Goal: Use online tool/utility: Utilize a website feature to perform a specific function

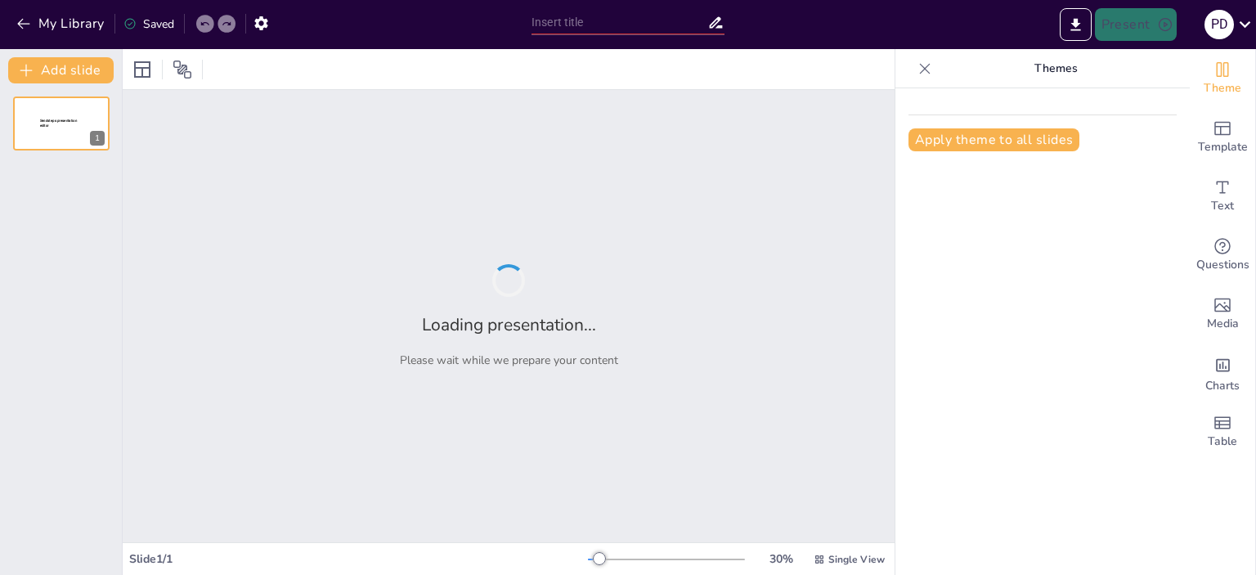
type input "Alapfunkciók és Speciális Funkciók Kérdőív"
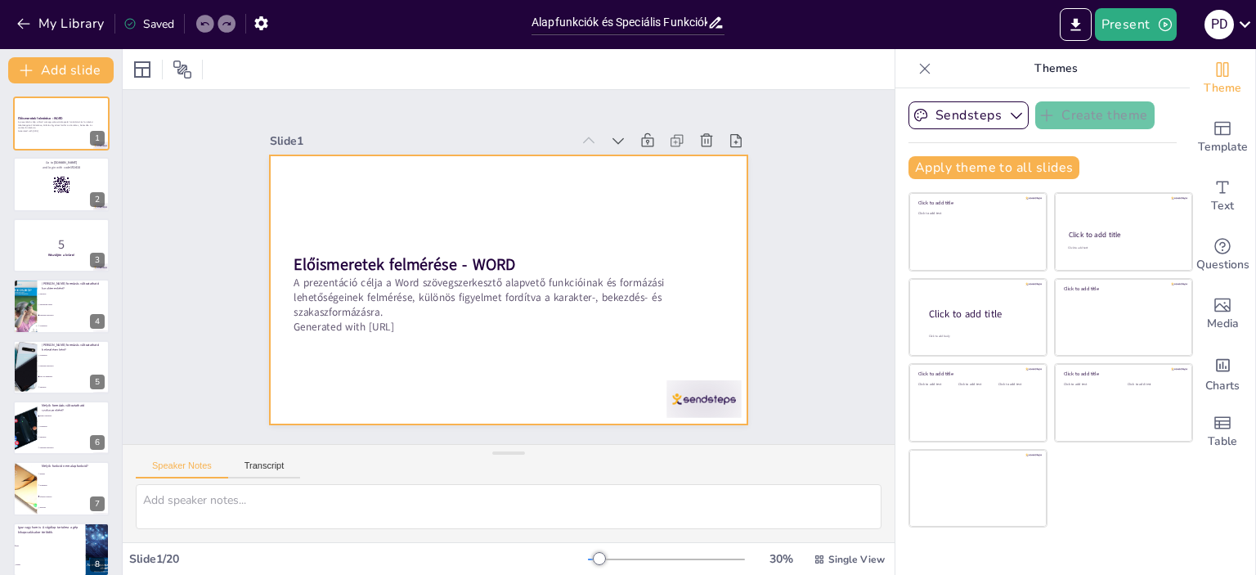
checkbox input "true"
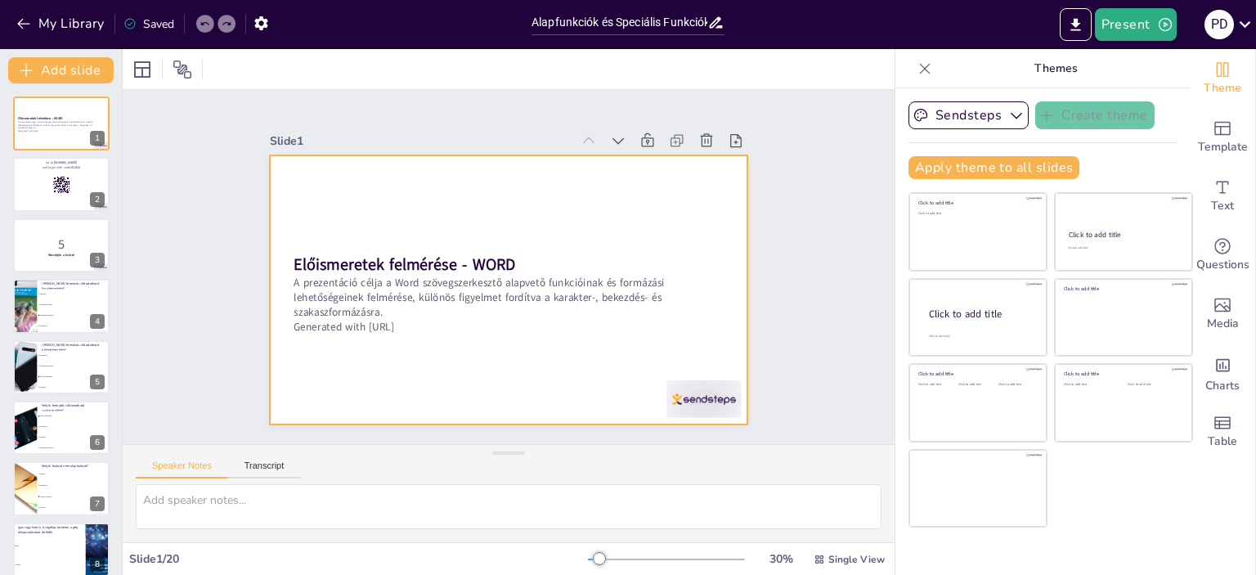
checkbox input "true"
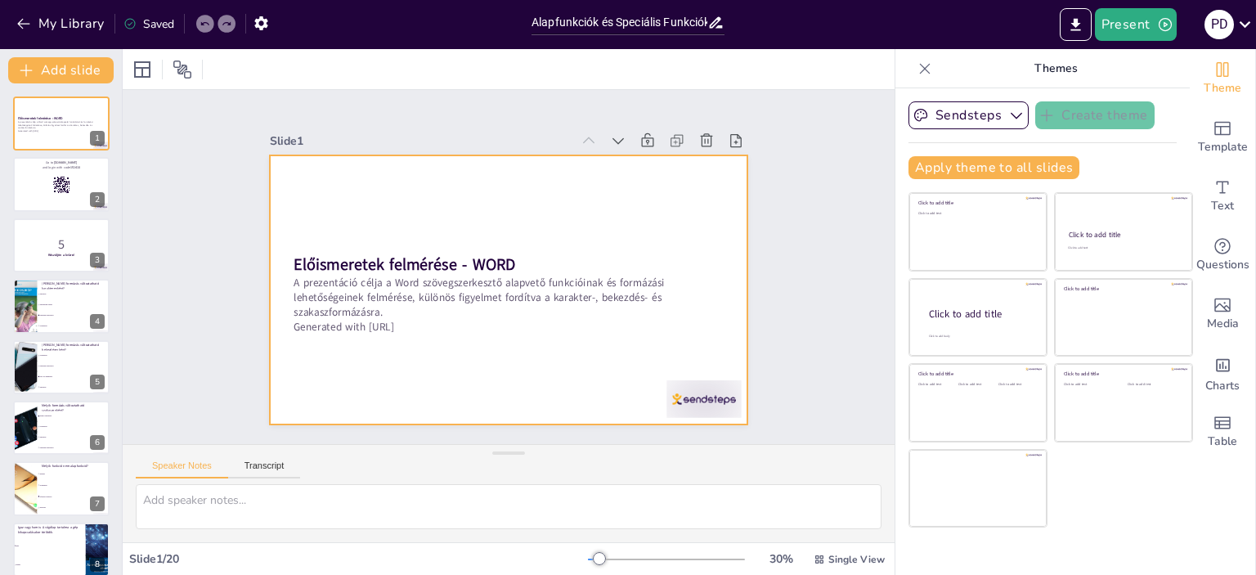
checkbox input "true"
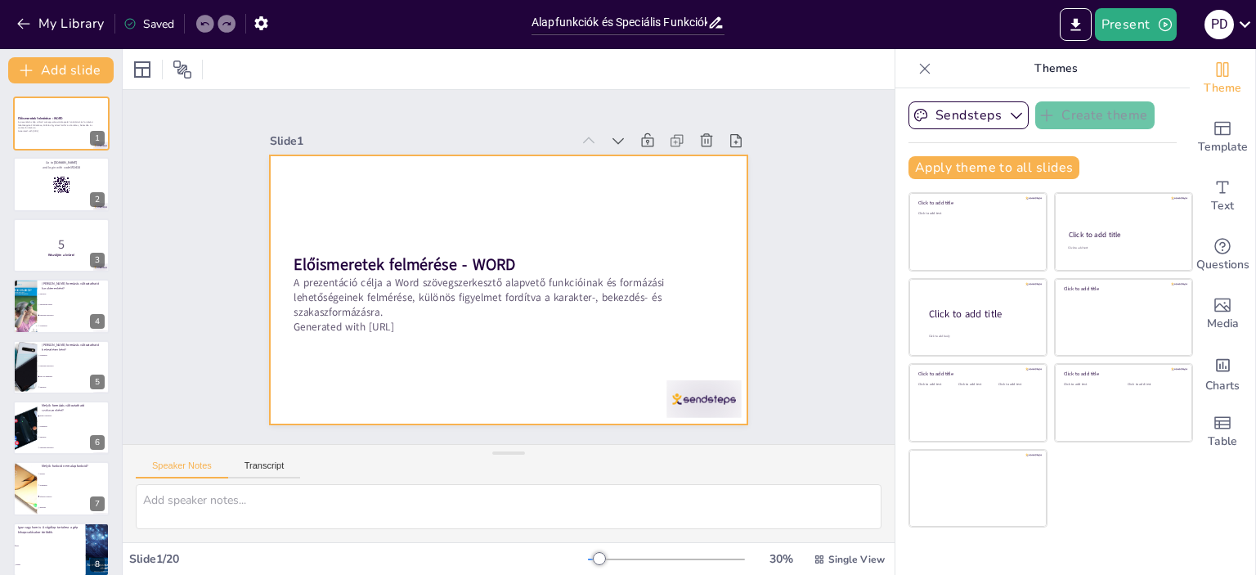
checkbox input "true"
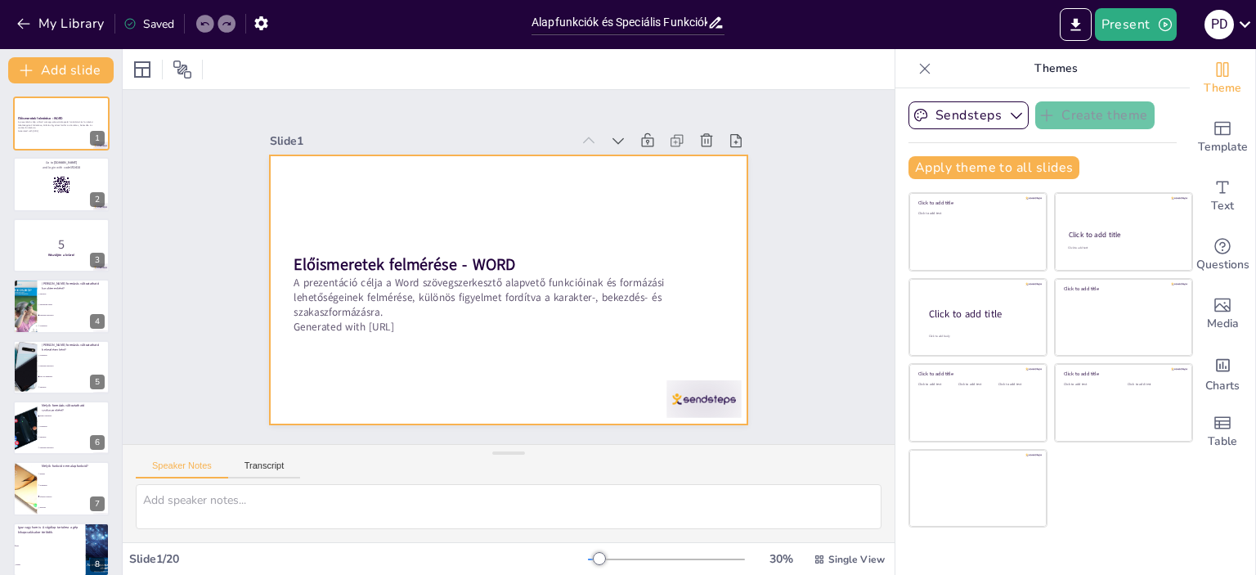
checkbox input "true"
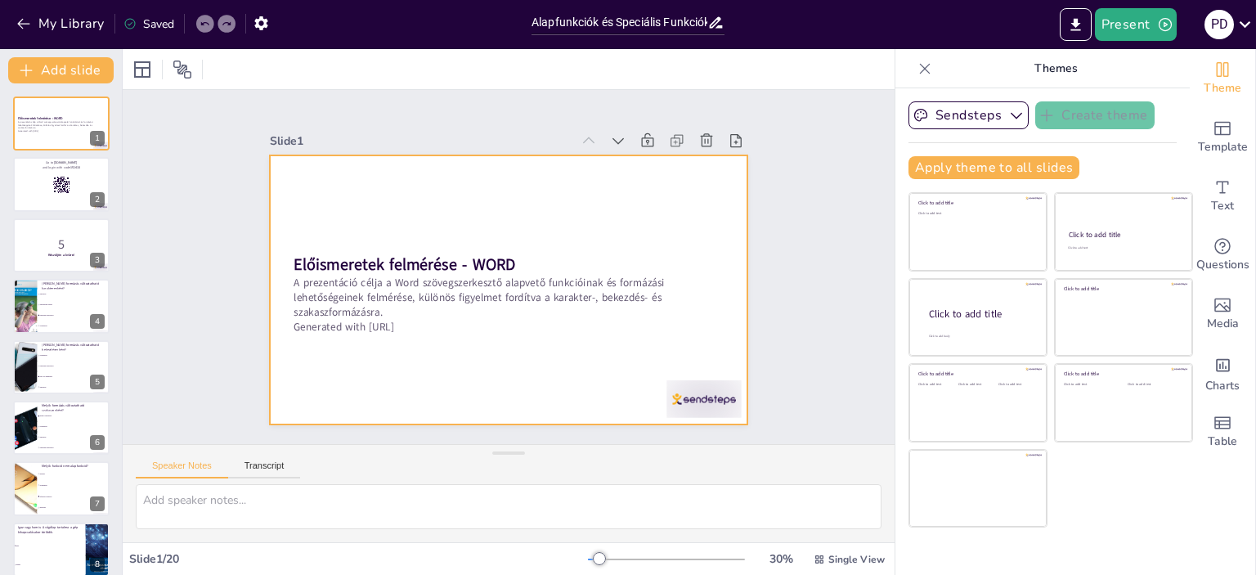
checkbox input "true"
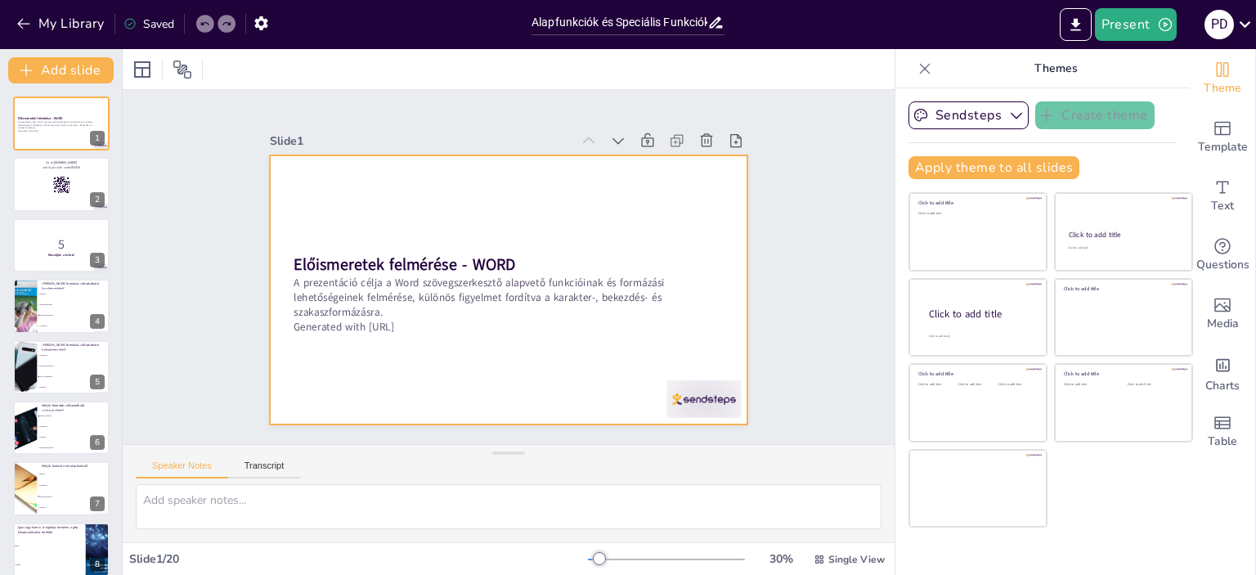
checkbox input "true"
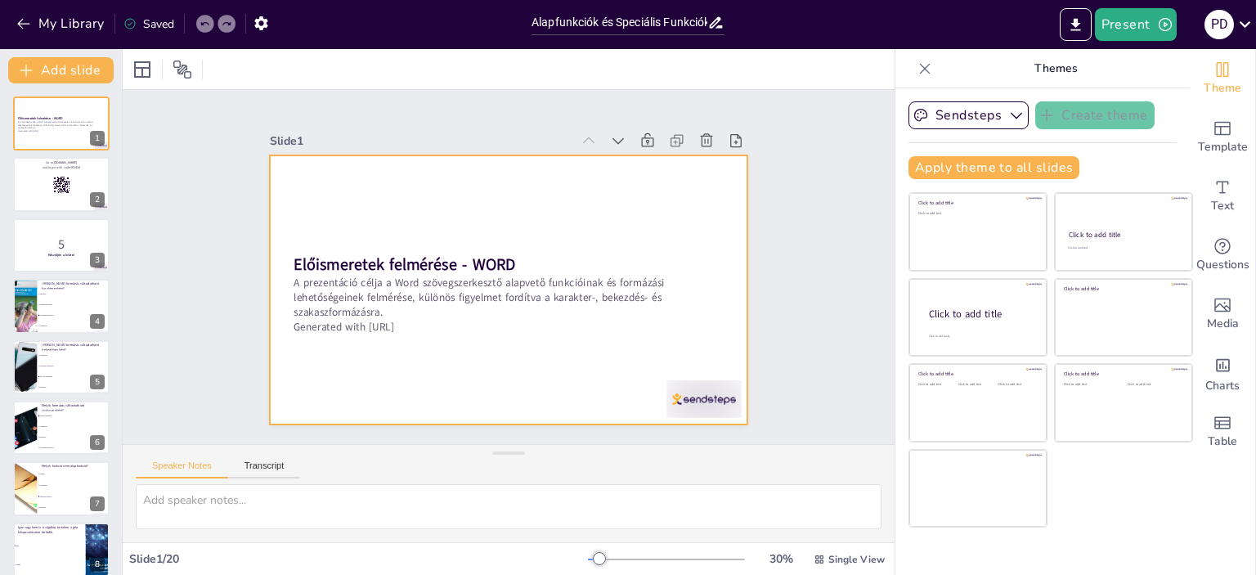
checkbox input "true"
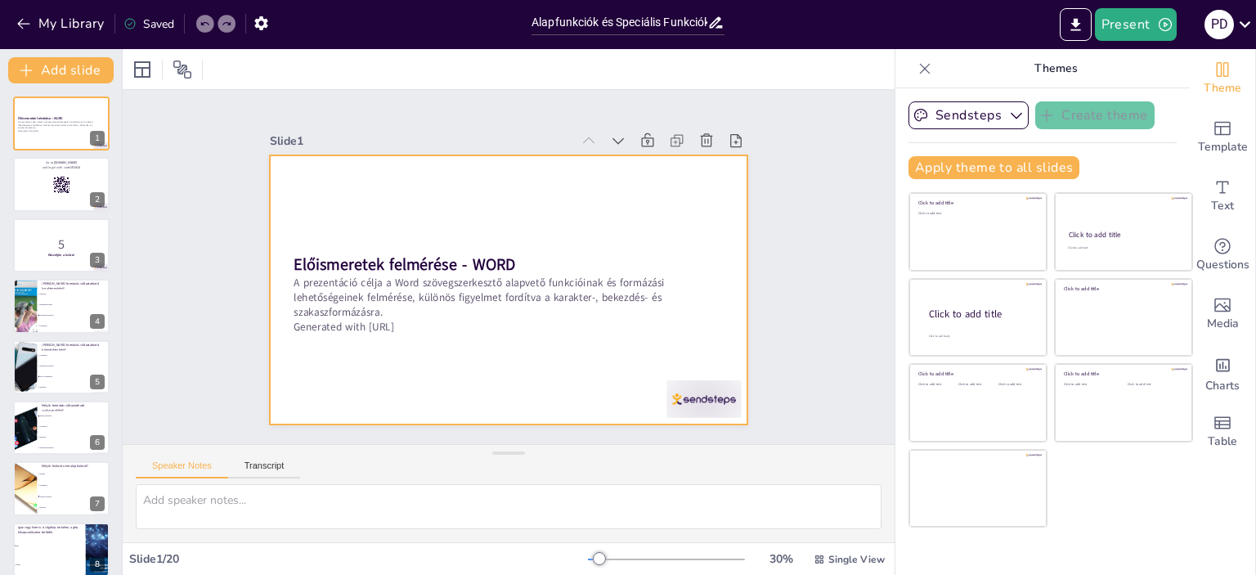
checkbox input "true"
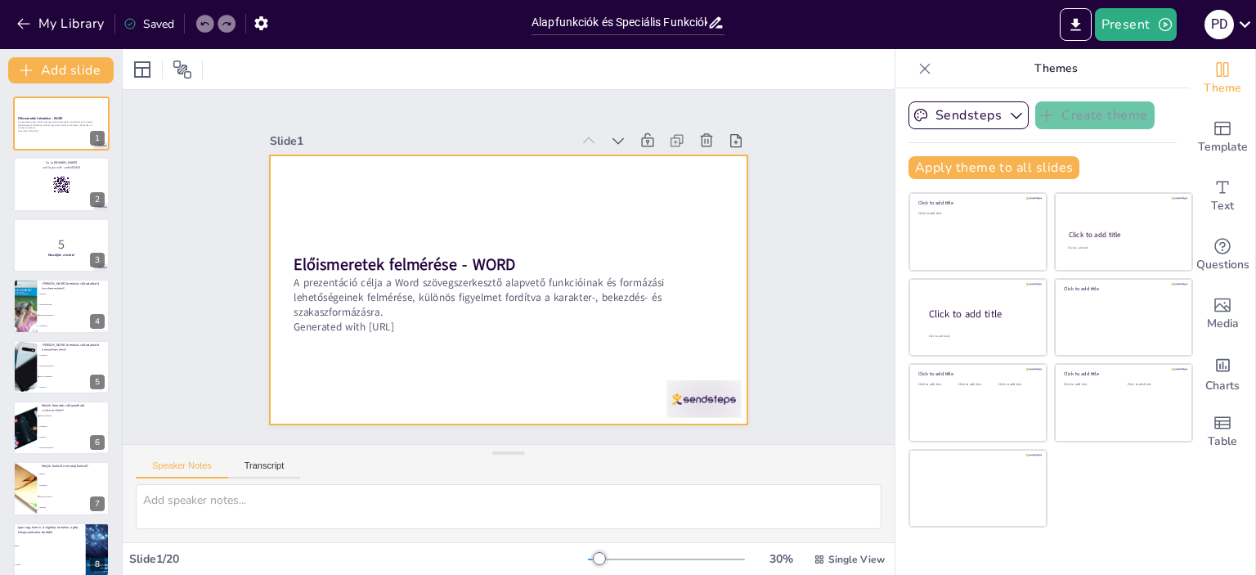
checkbox input "true"
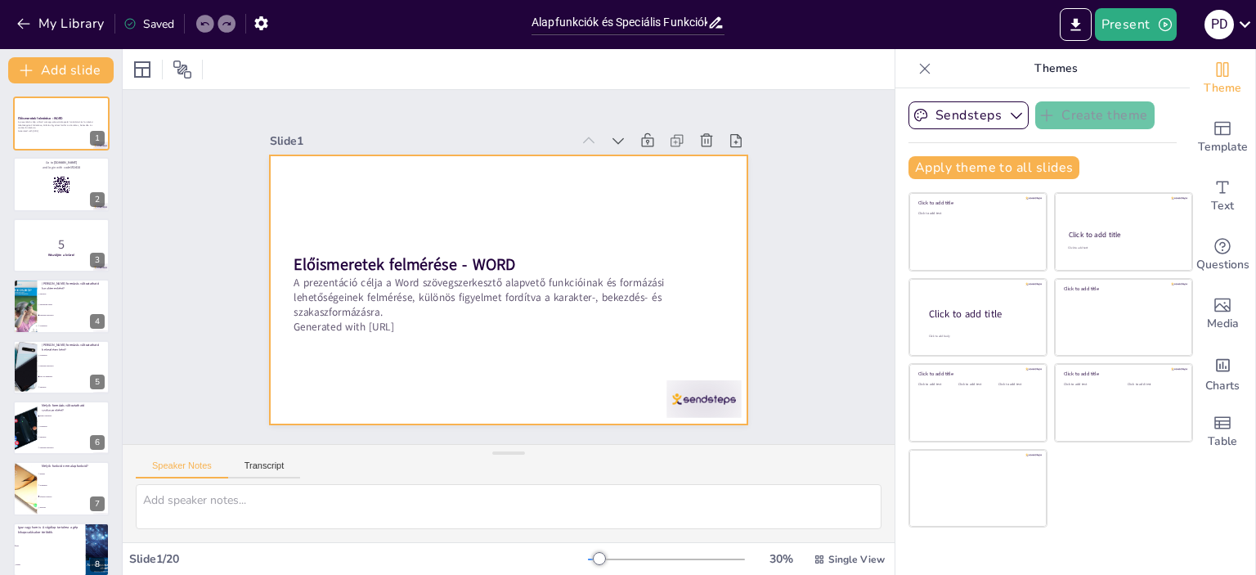
checkbox input "true"
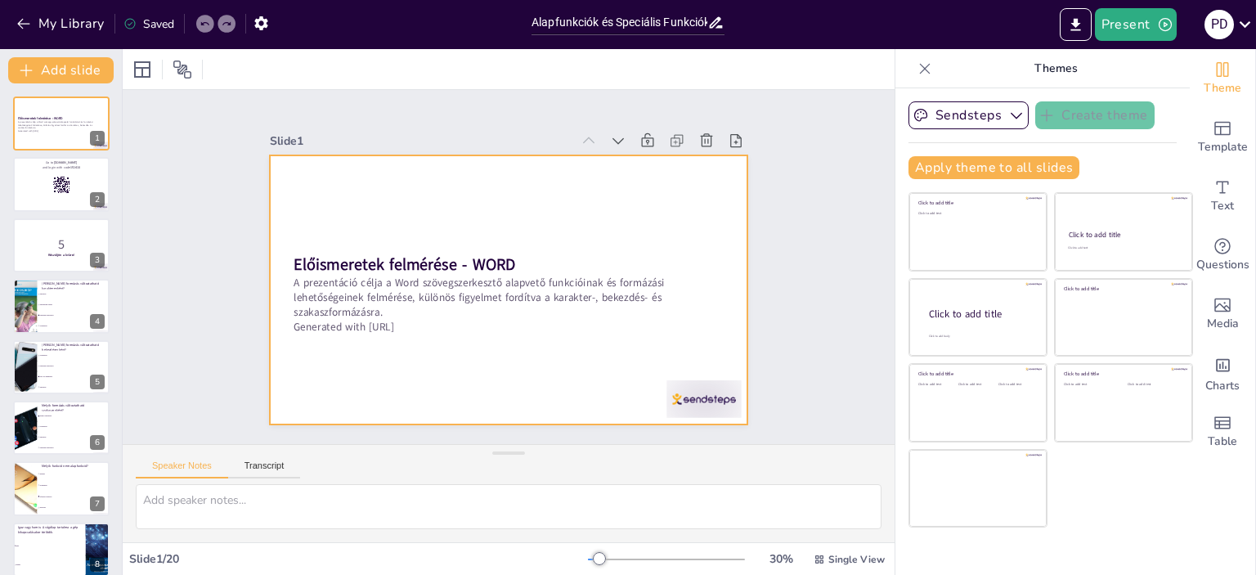
checkbox input "true"
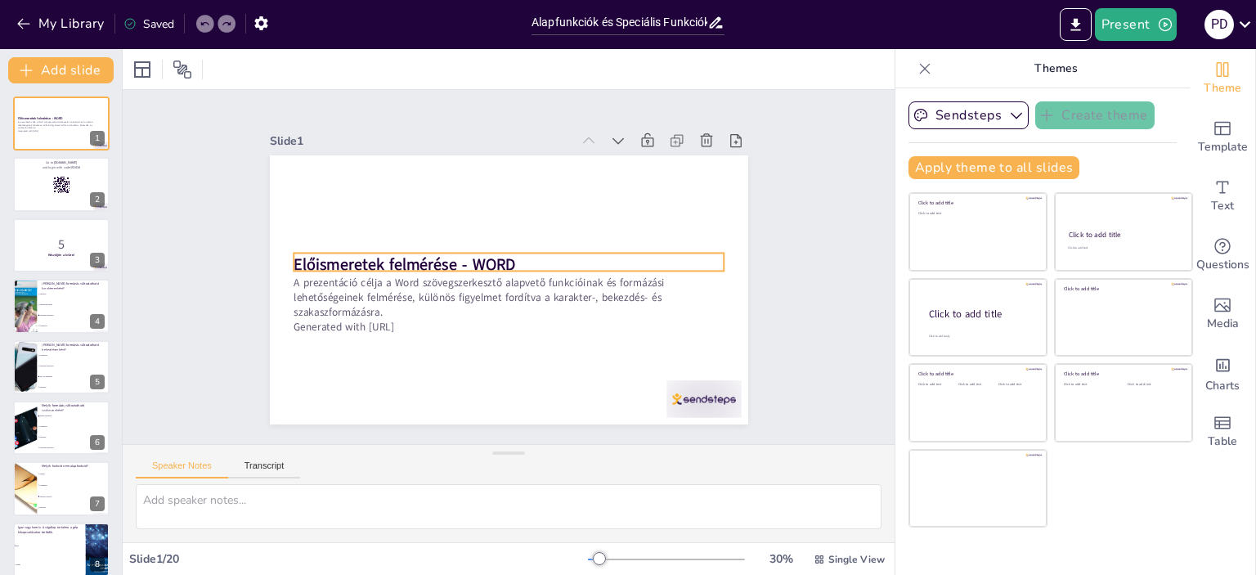
checkbox input "true"
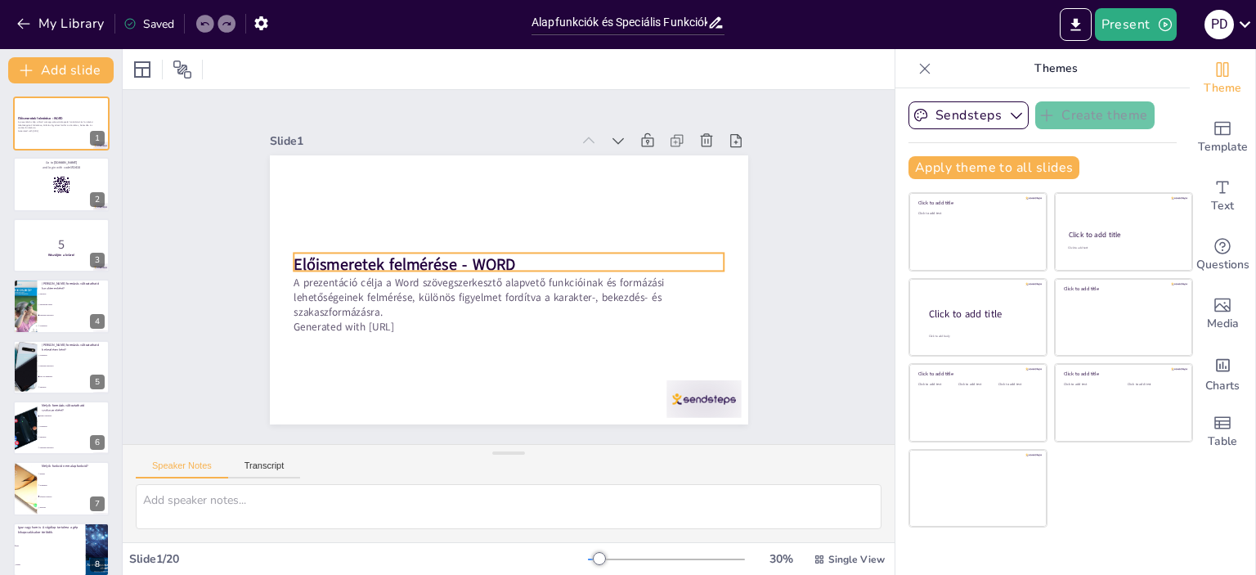
checkbox input "true"
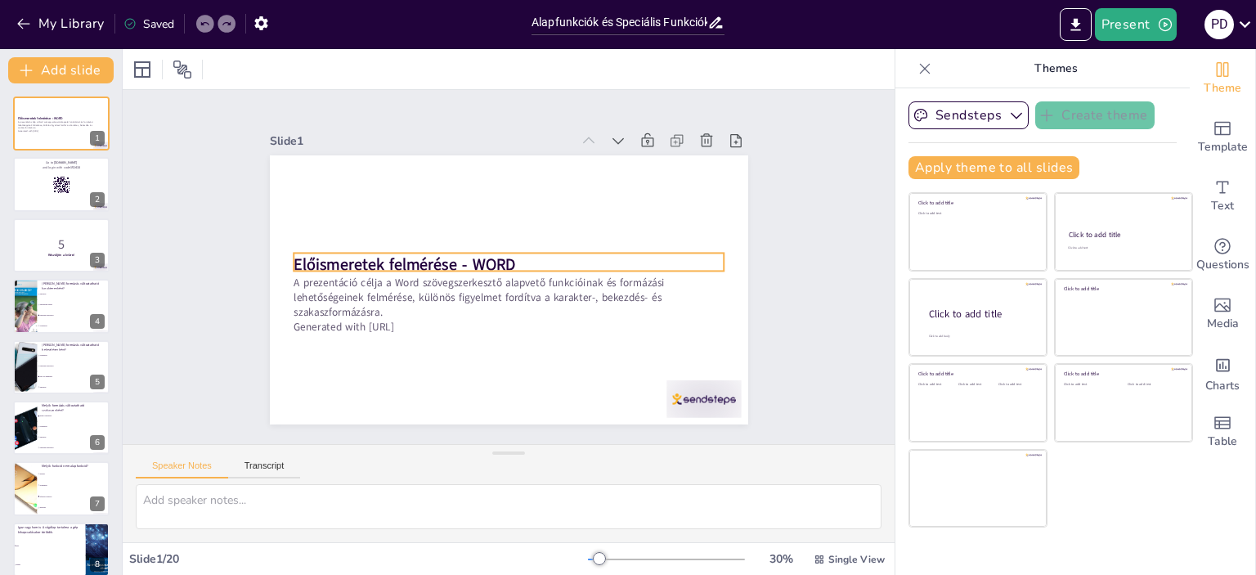
checkbox input "true"
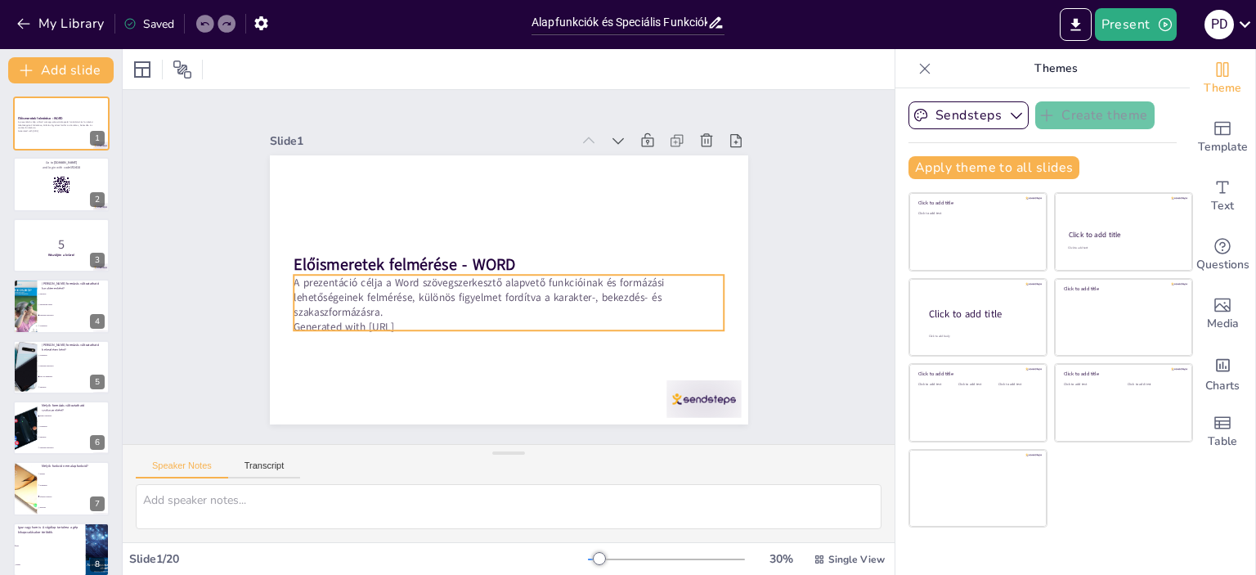
checkbox input "true"
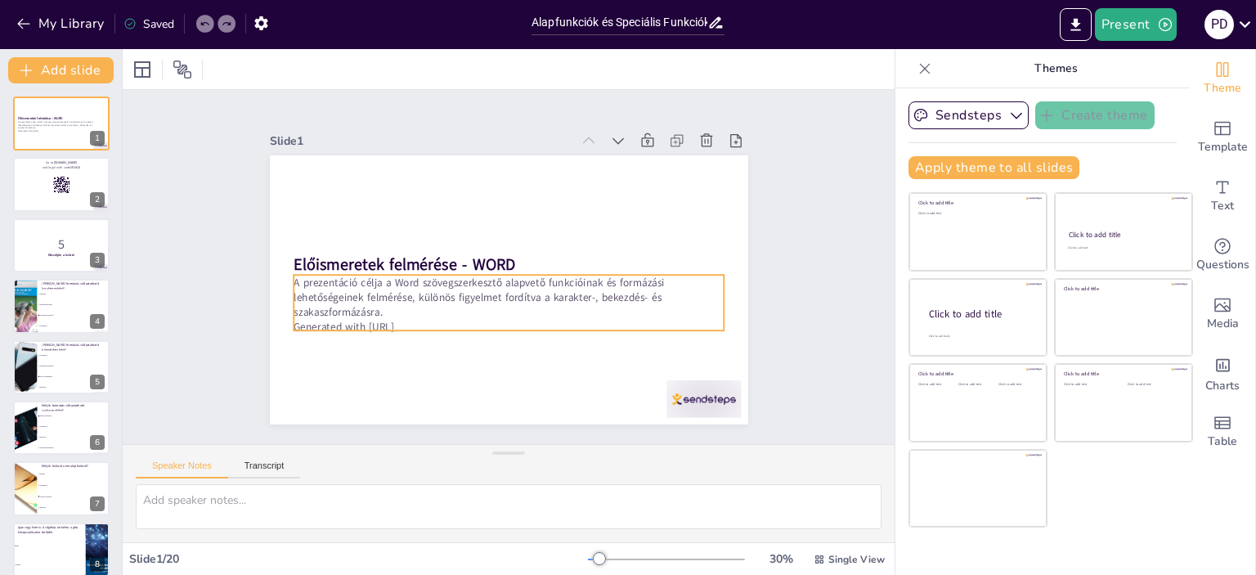
checkbox input "true"
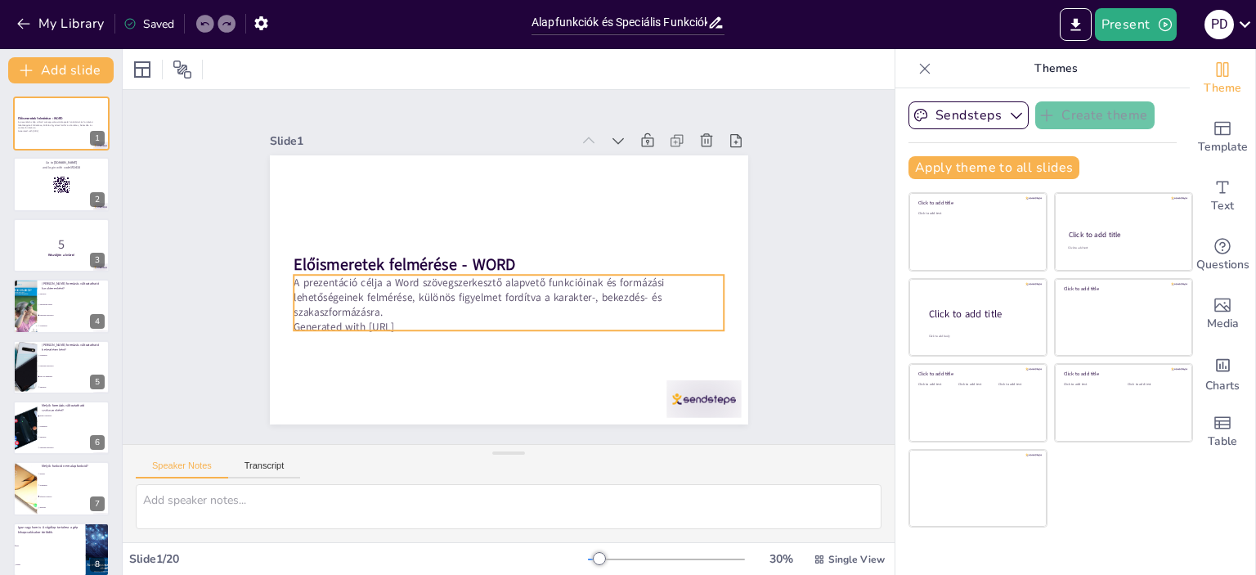
checkbox input "true"
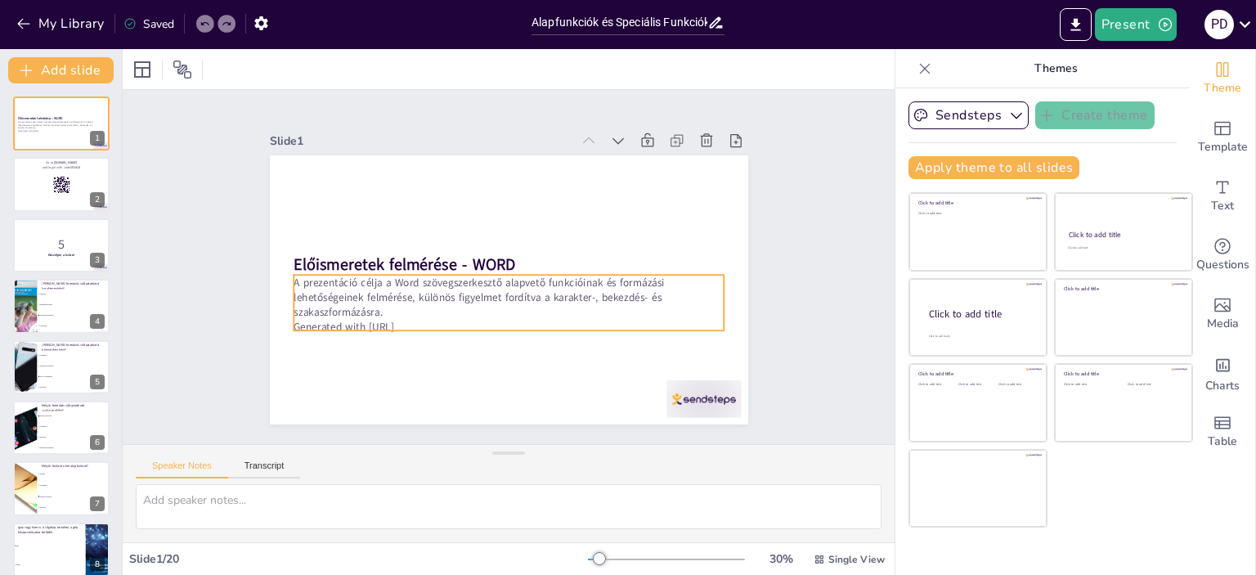
checkbox input "true"
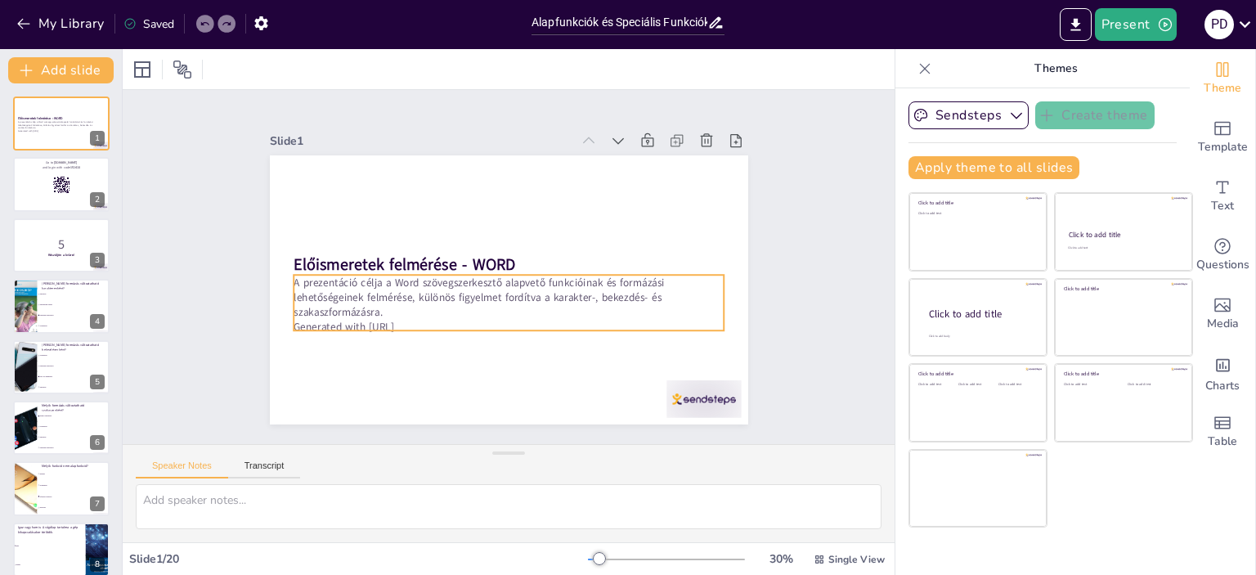
checkbox input "true"
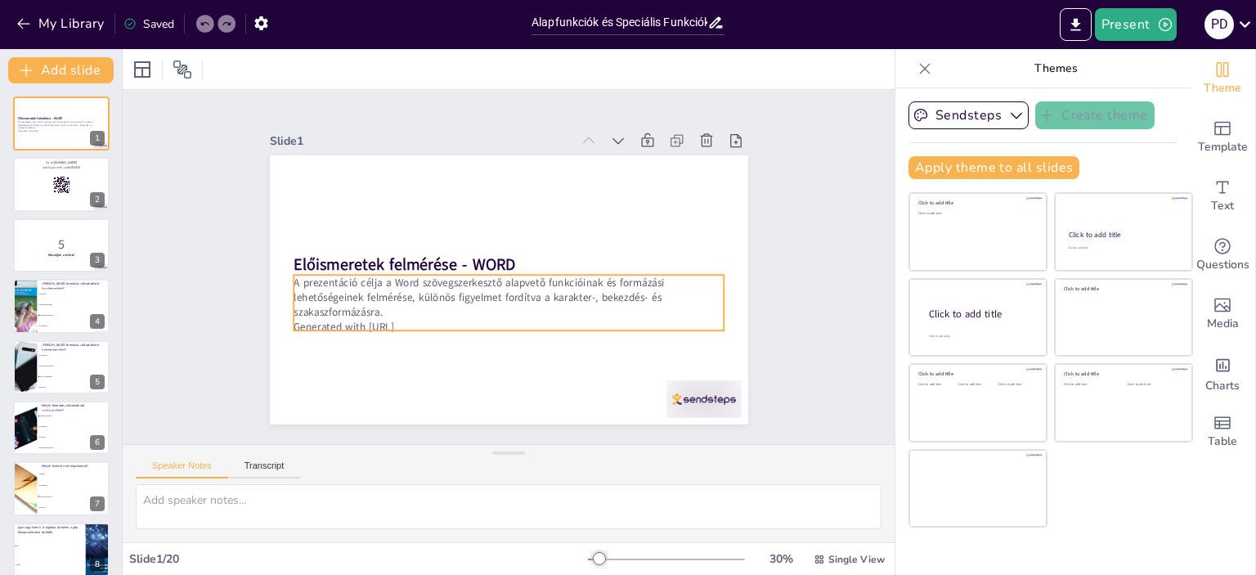
checkbox input "true"
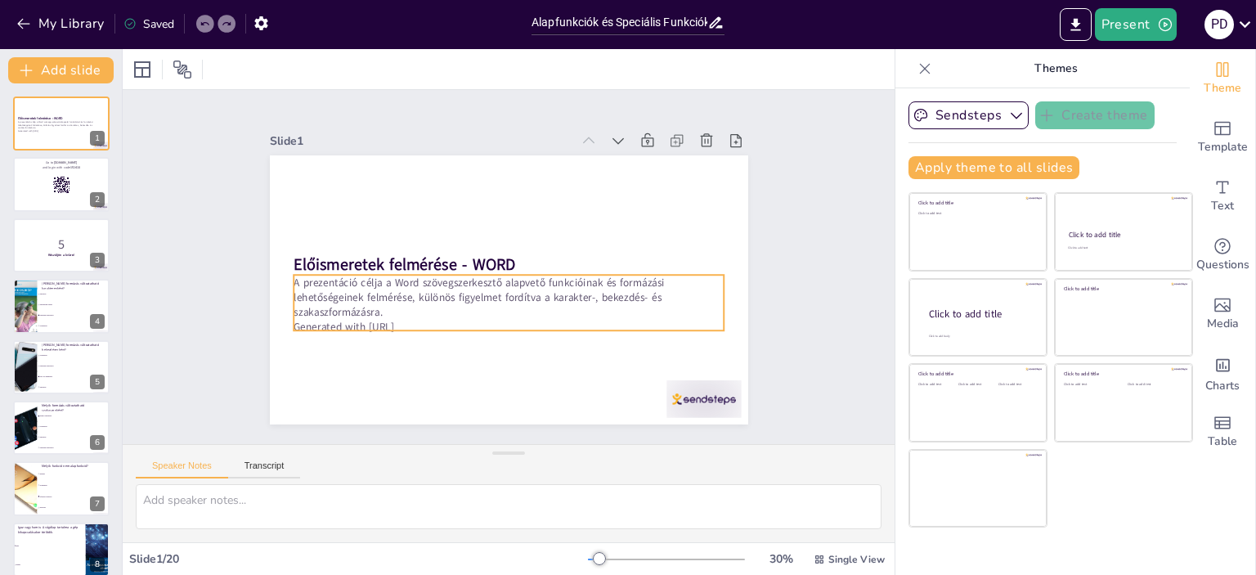
checkbox input "true"
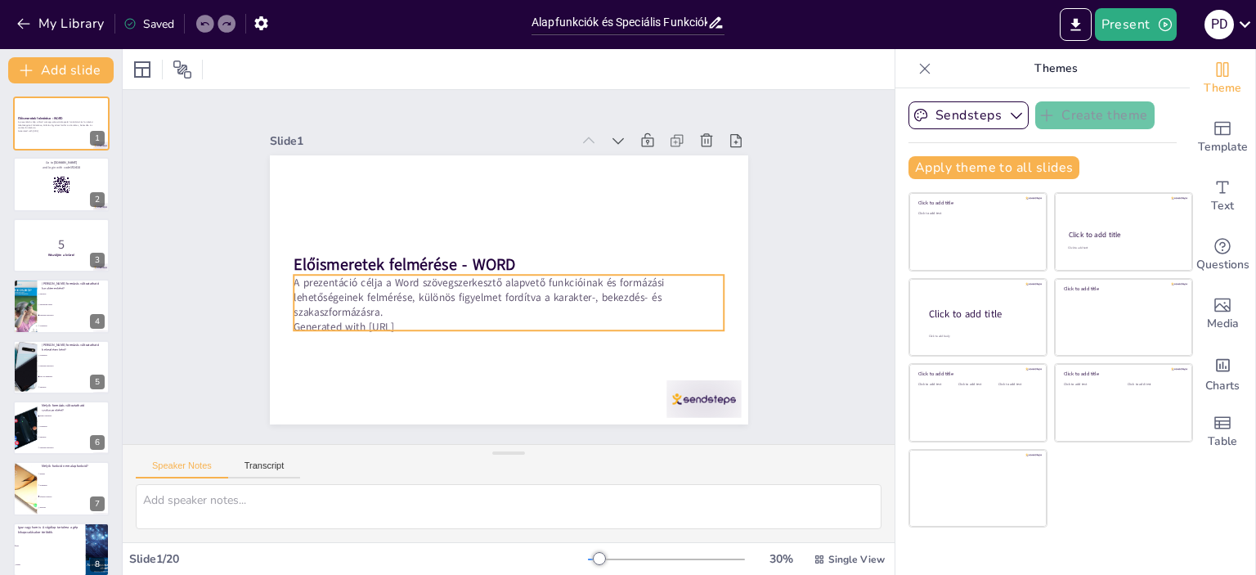
checkbox input "true"
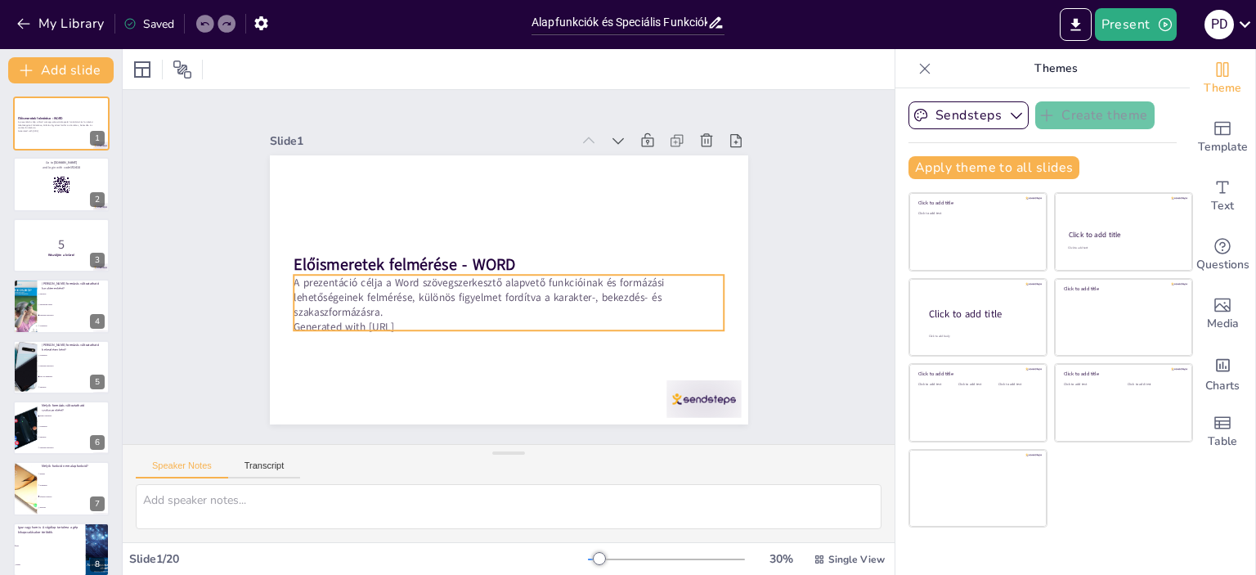
checkbox input "true"
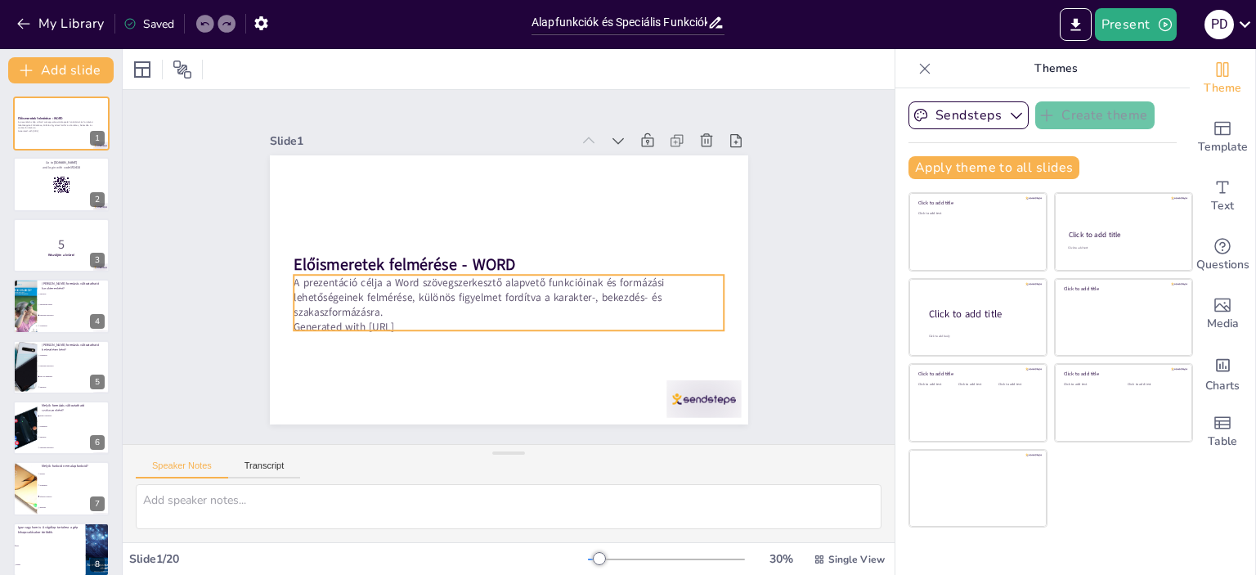
checkbox input "true"
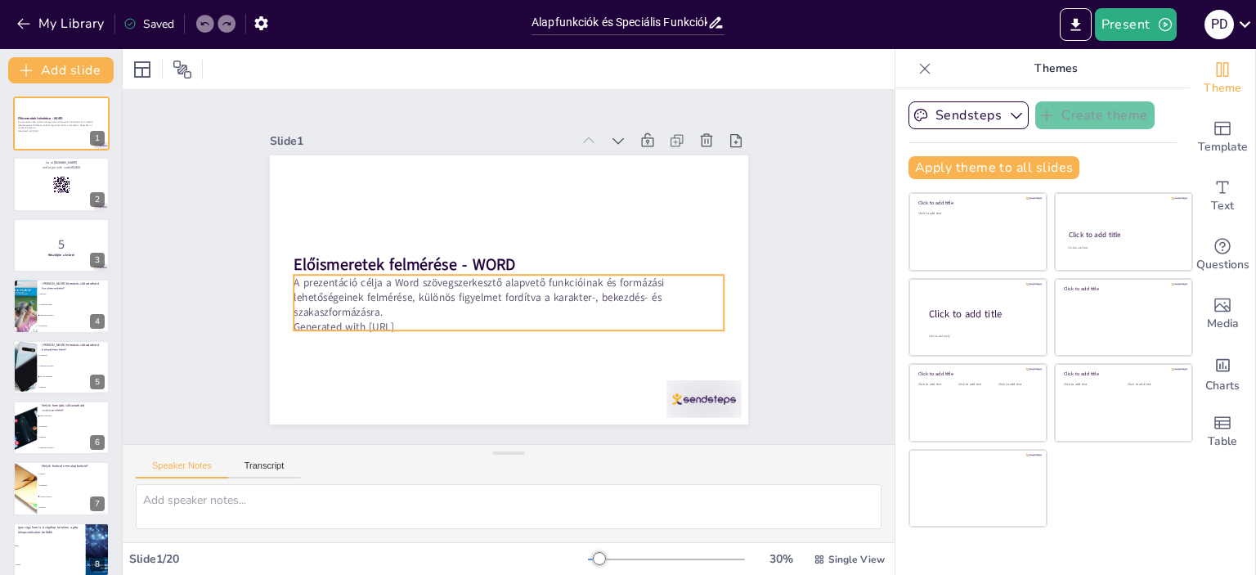
checkbox input "true"
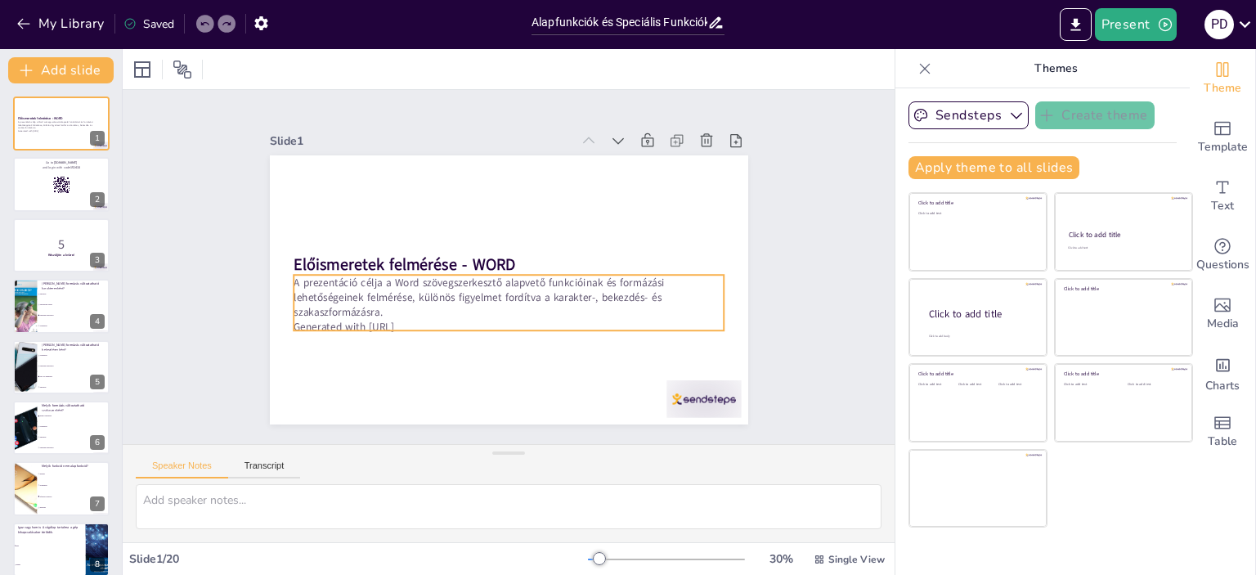
checkbox input "true"
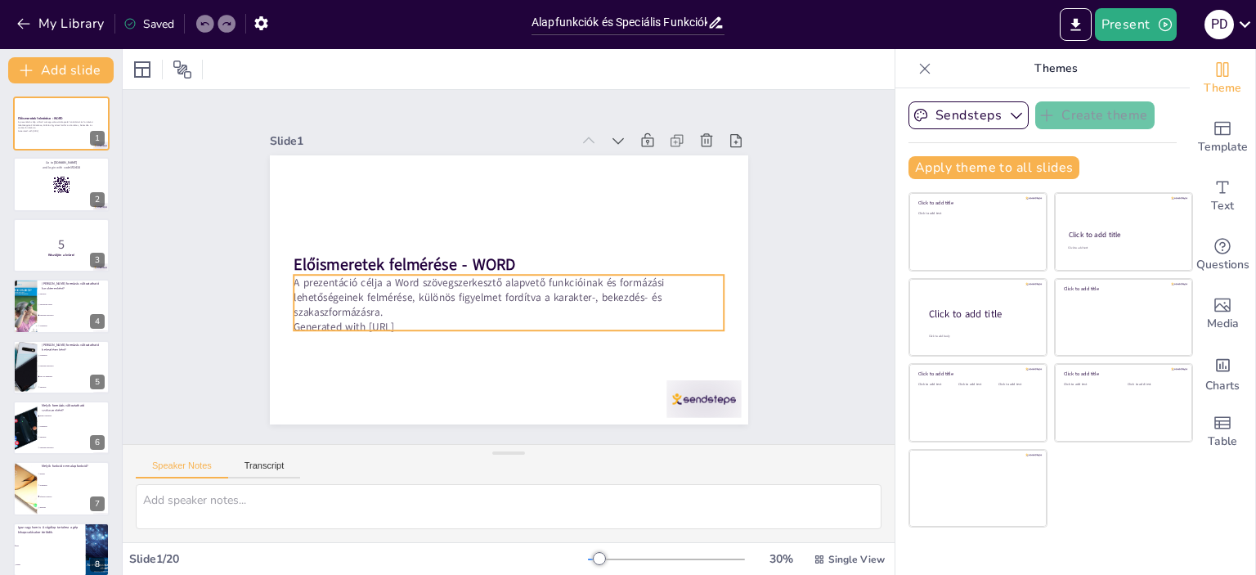
checkbox input "true"
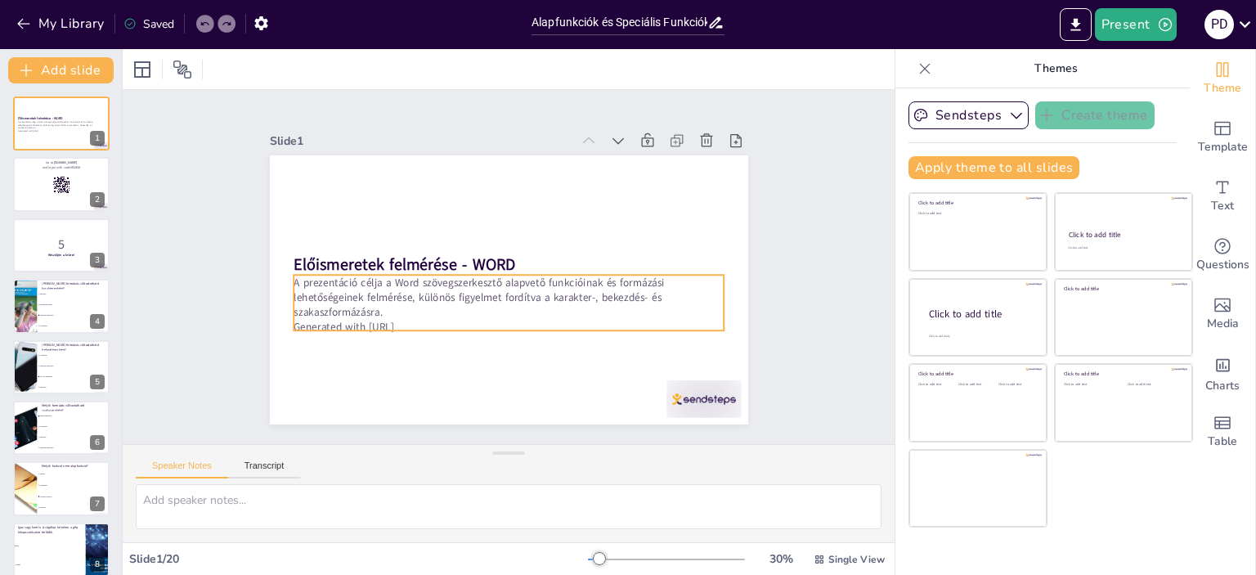
checkbox input "true"
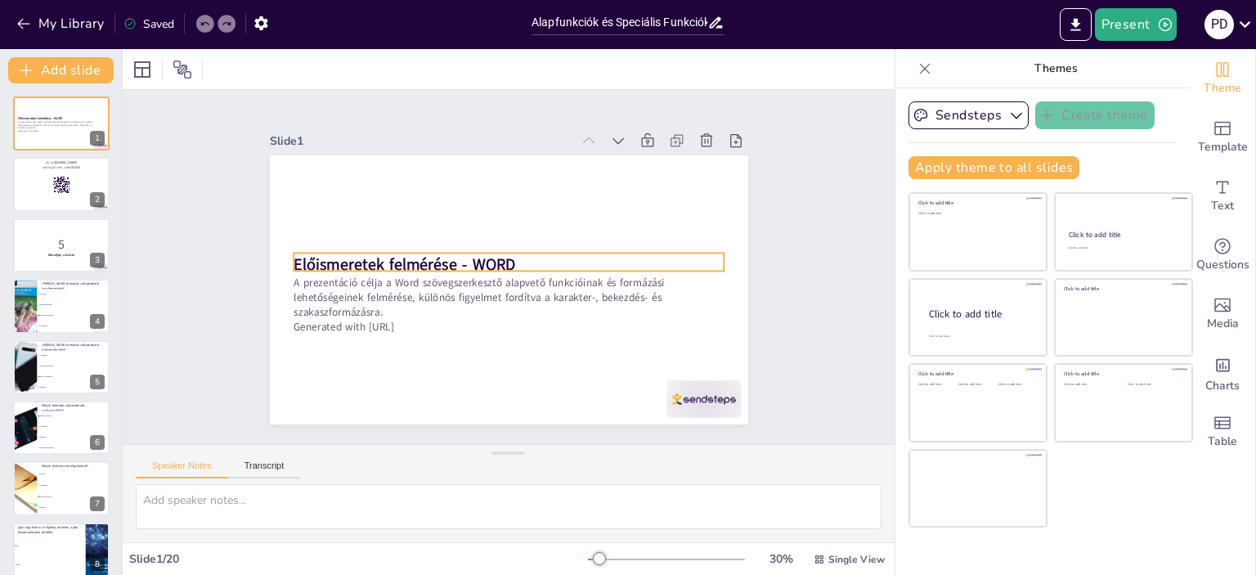
checkbox input "true"
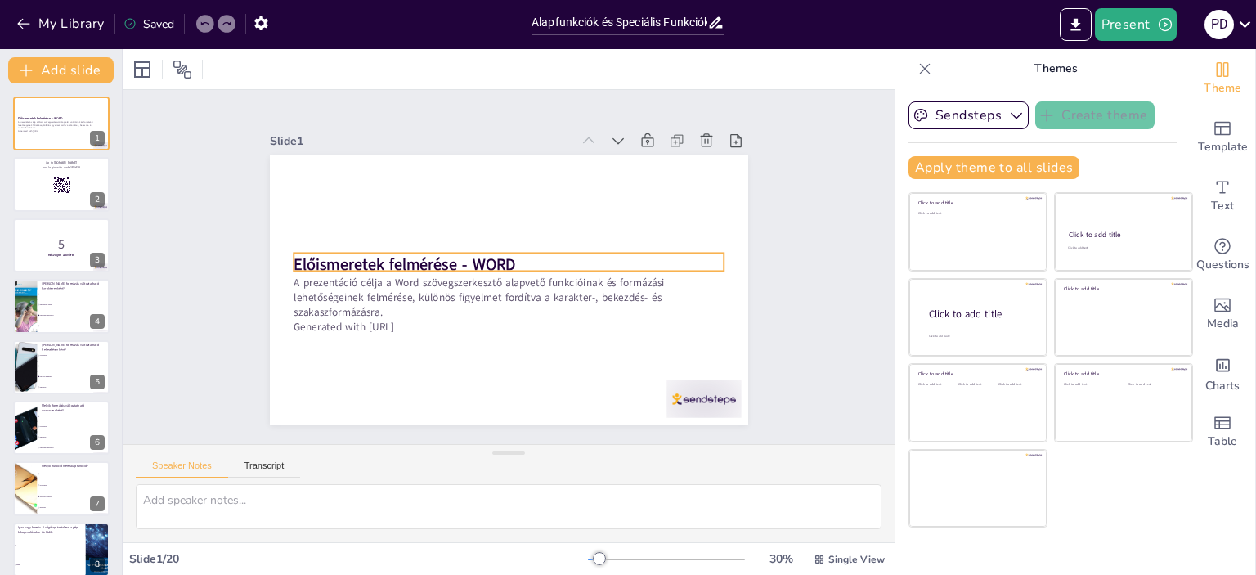
checkbox input "true"
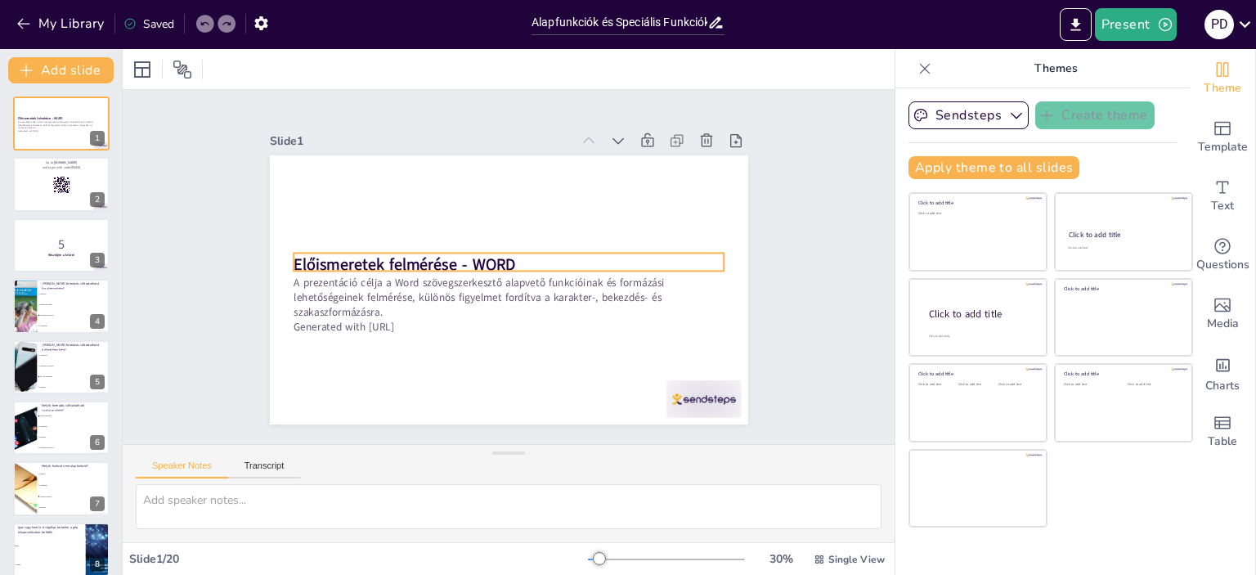
checkbox input "true"
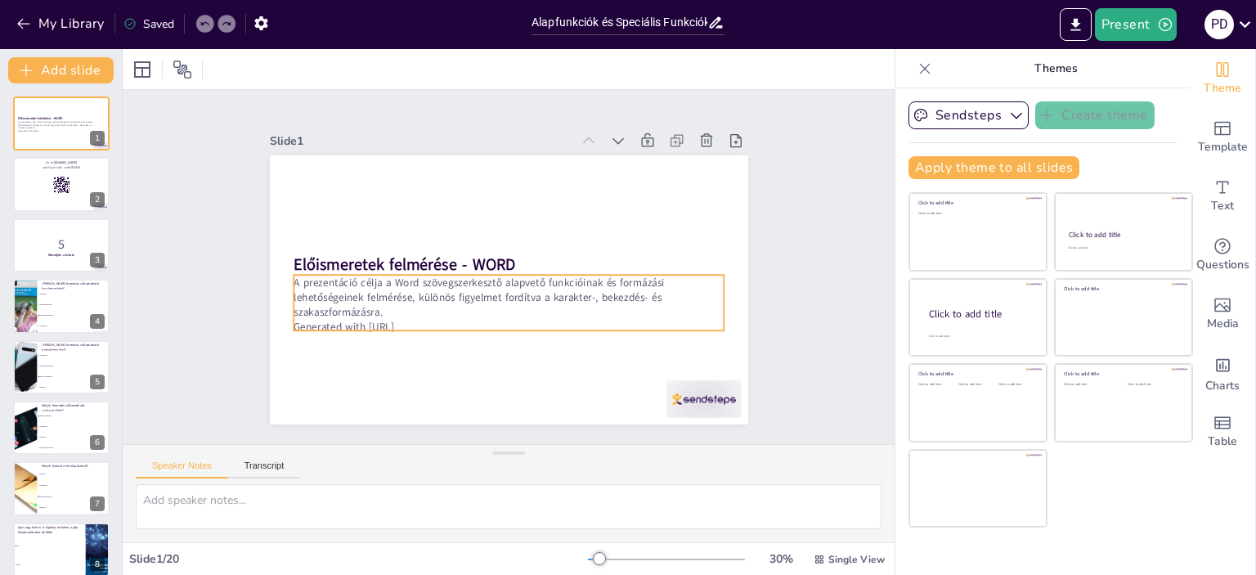
checkbox input "true"
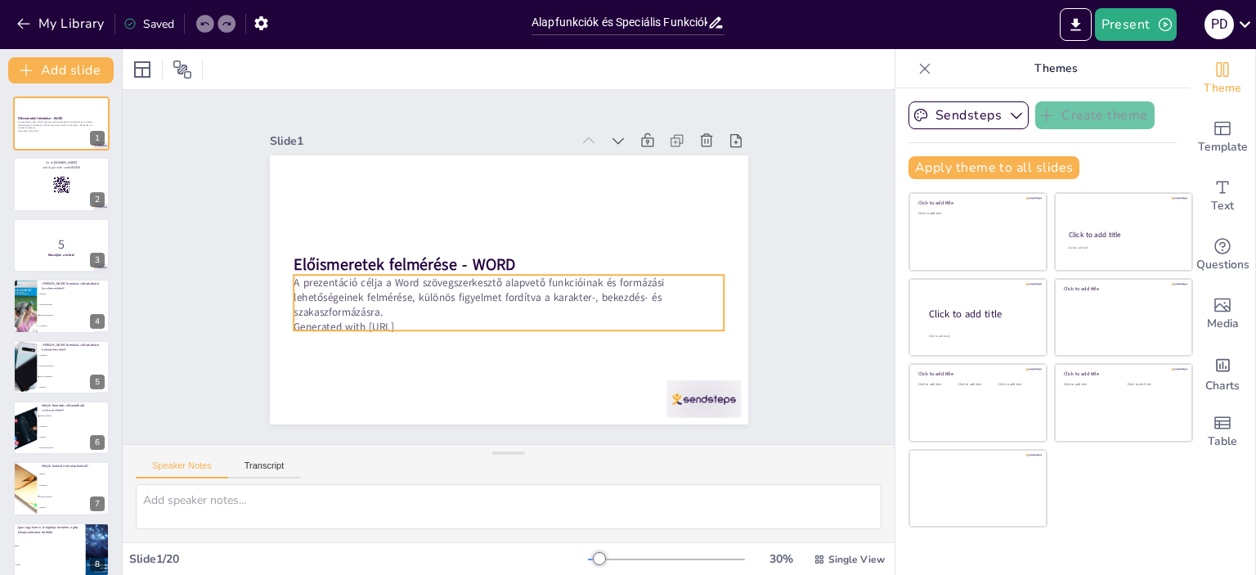
checkbox input "true"
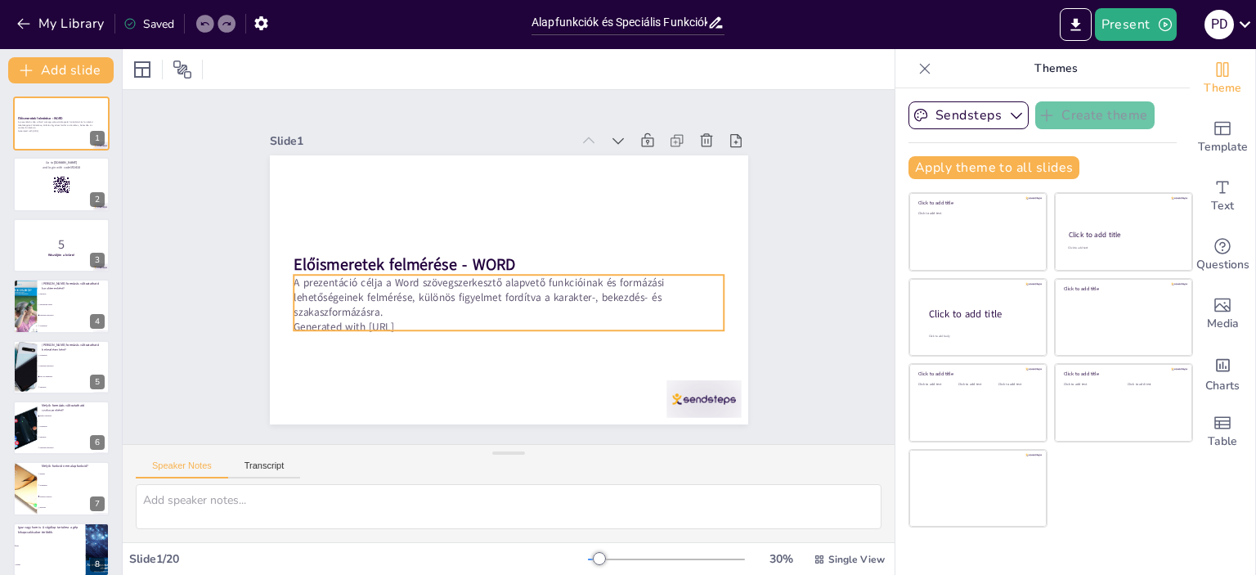
checkbox input "true"
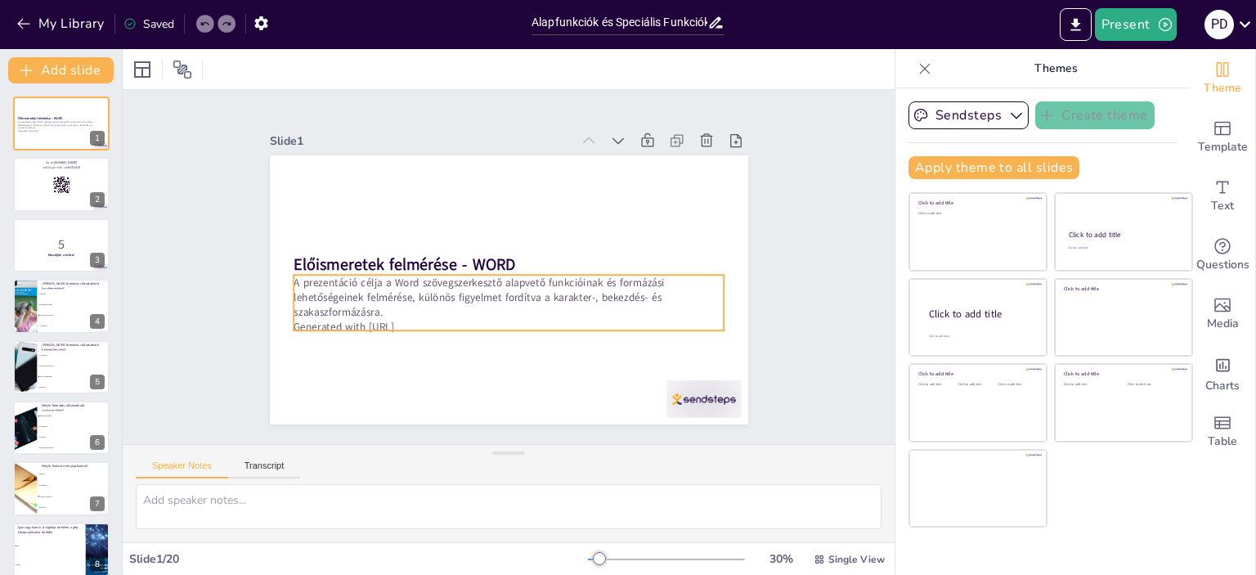
checkbox input "true"
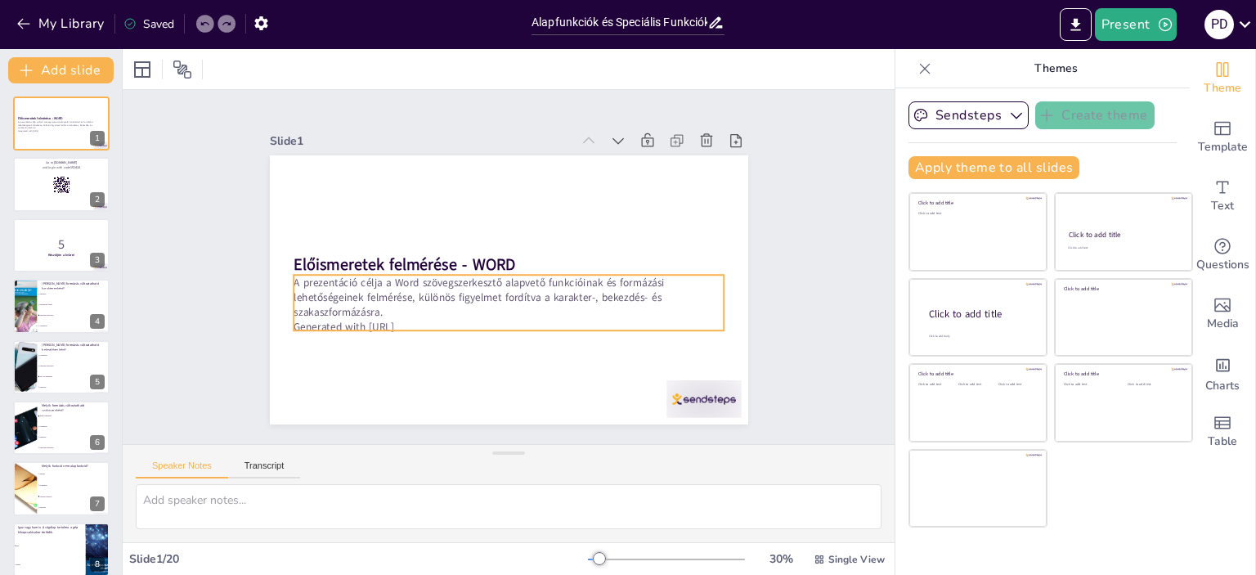
checkbox input "true"
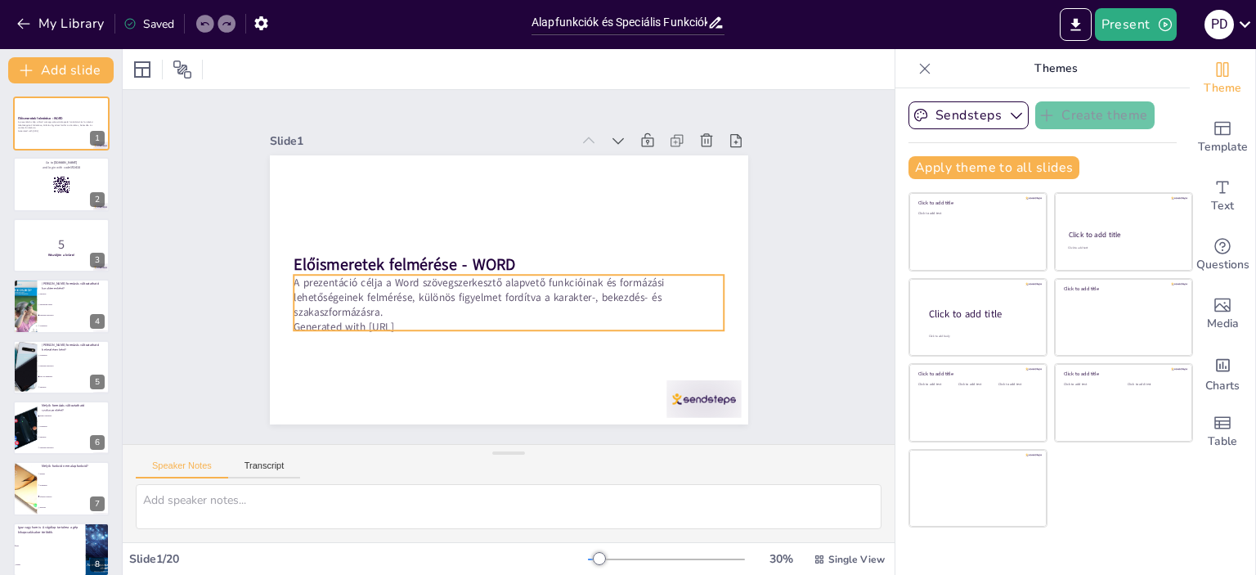
checkbox input "true"
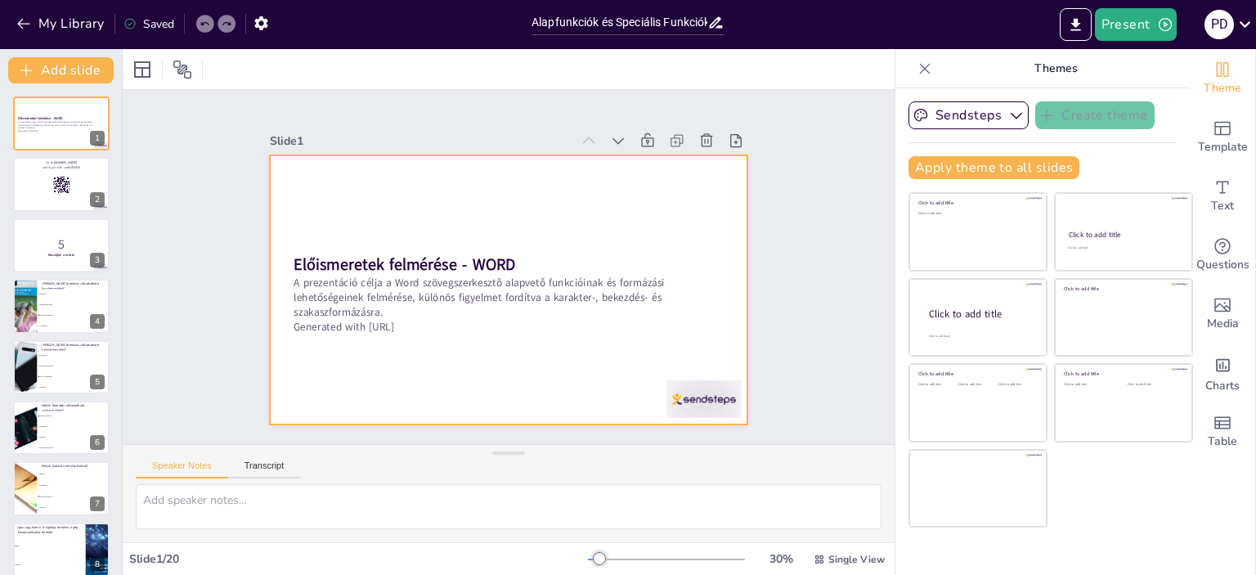
checkbox input "true"
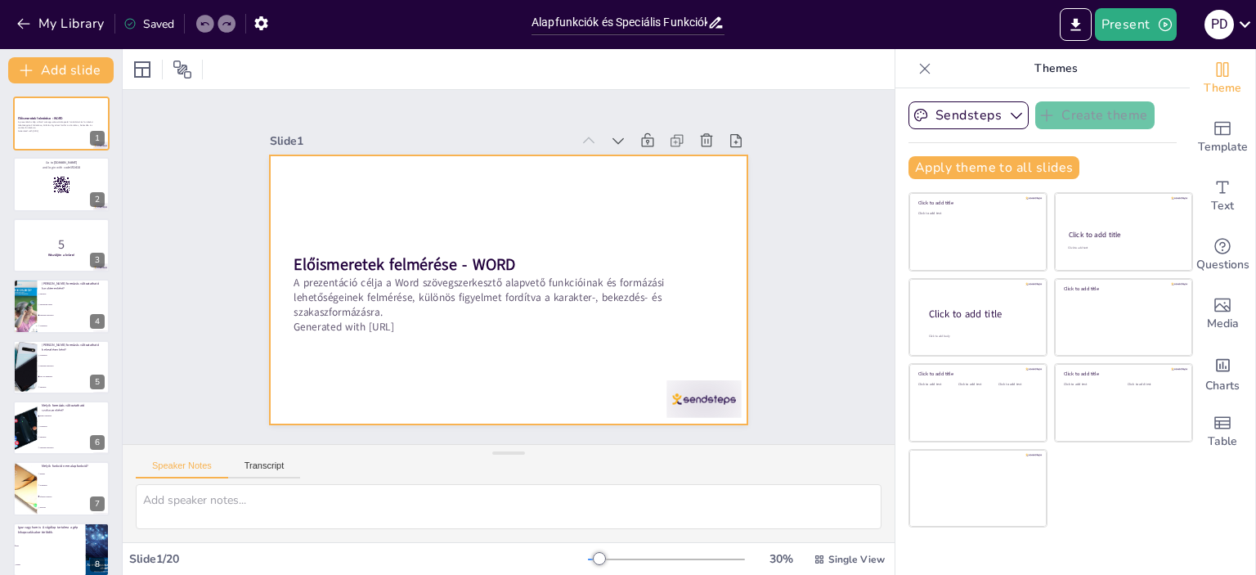
checkbox input "true"
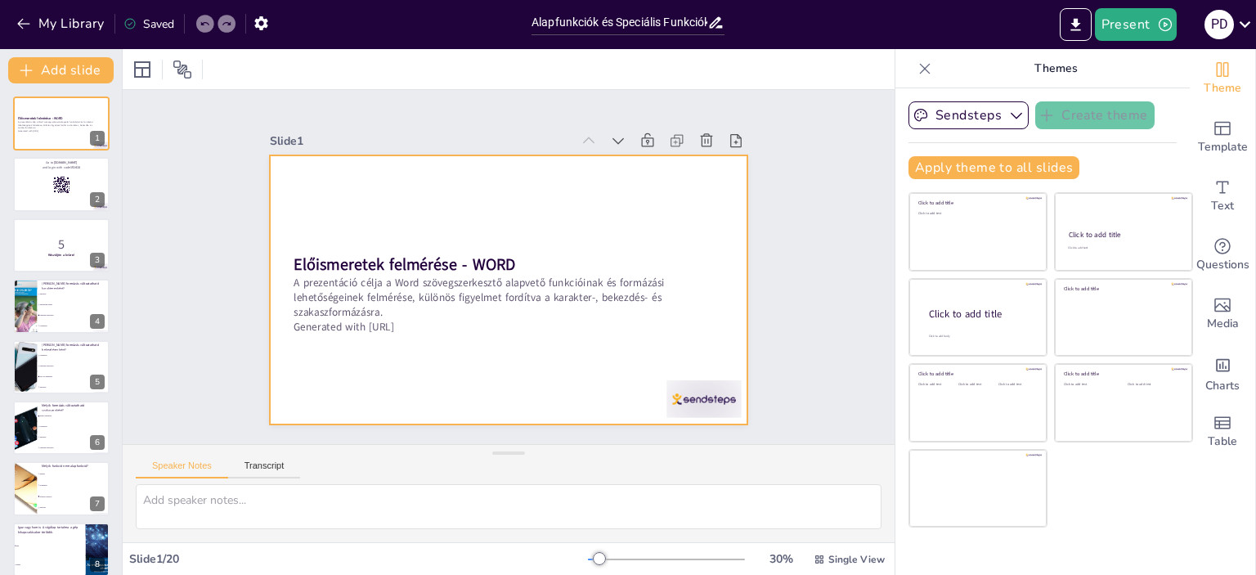
checkbox input "true"
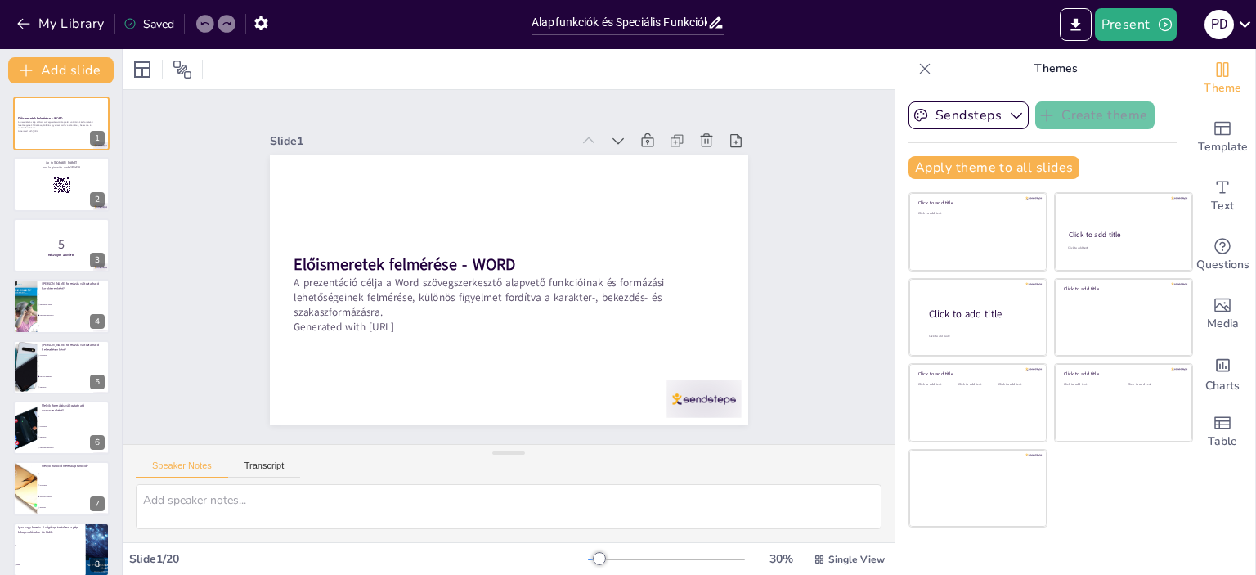
checkbox input "true"
click at [633, 156] on icon at bounding box center [643, 166] width 20 height 20
click at [614, 138] on icon at bounding box center [619, 141] width 11 height 7
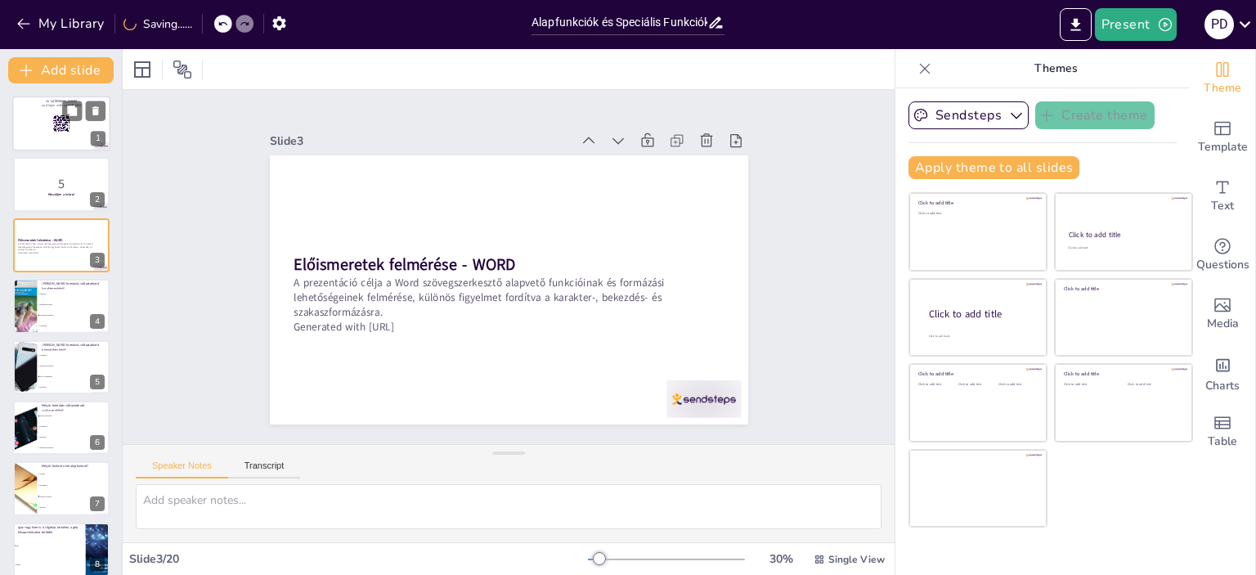
click at [51, 132] on div at bounding box center [61, 124] width 98 height 56
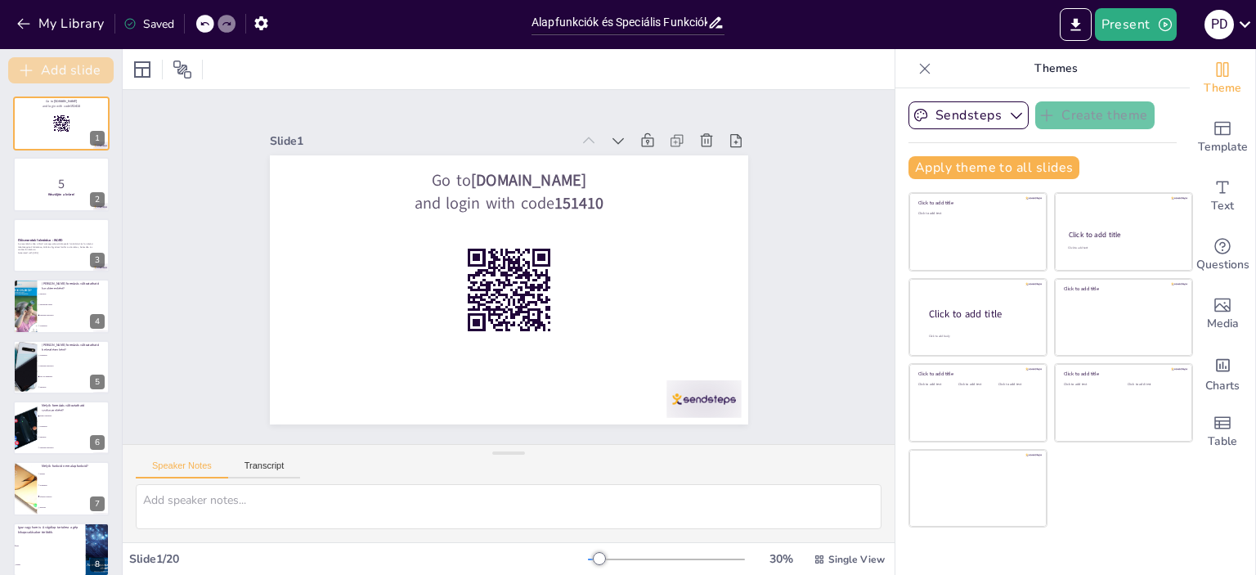
click at [61, 68] on button "Add slide" at bounding box center [61, 70] width 106 height 26
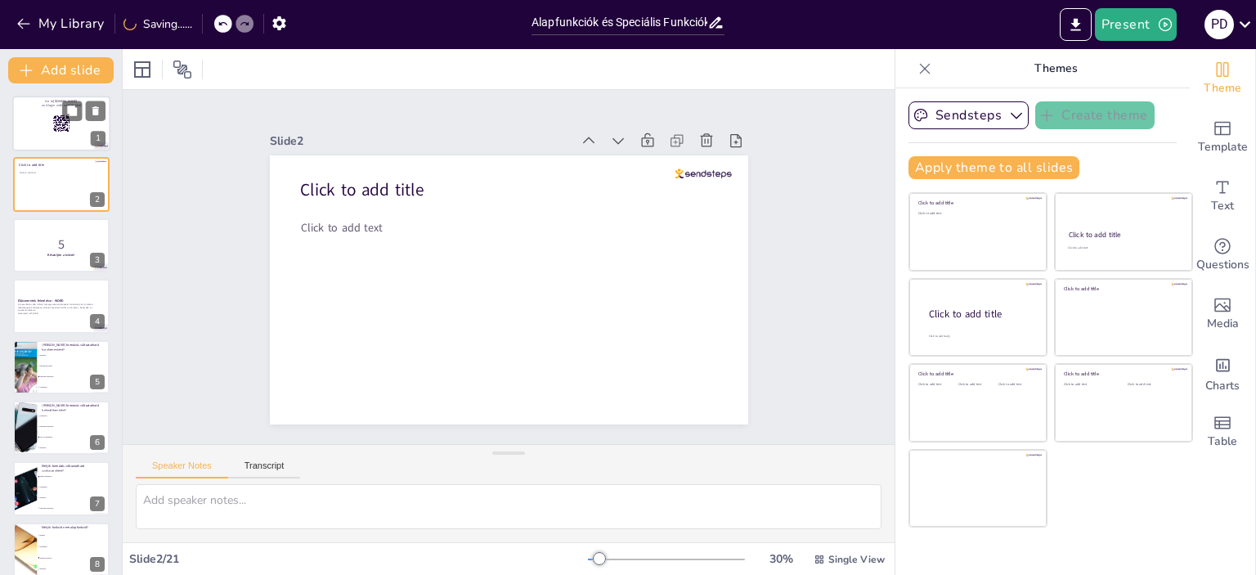
click at [63, 96] on div "Go to [DOMAIN_NAME] and login with code 151410" at bounding box center [61, 96] width 98 height 0
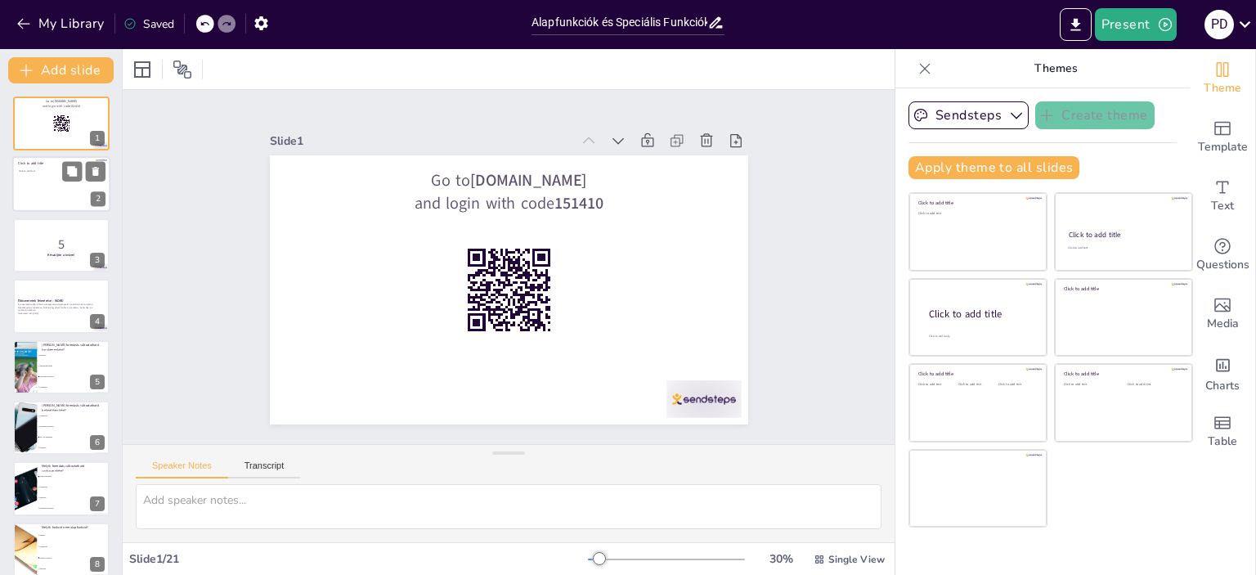
click at [52, 173] on div at bounding box center [61, 185] width 98 height 56
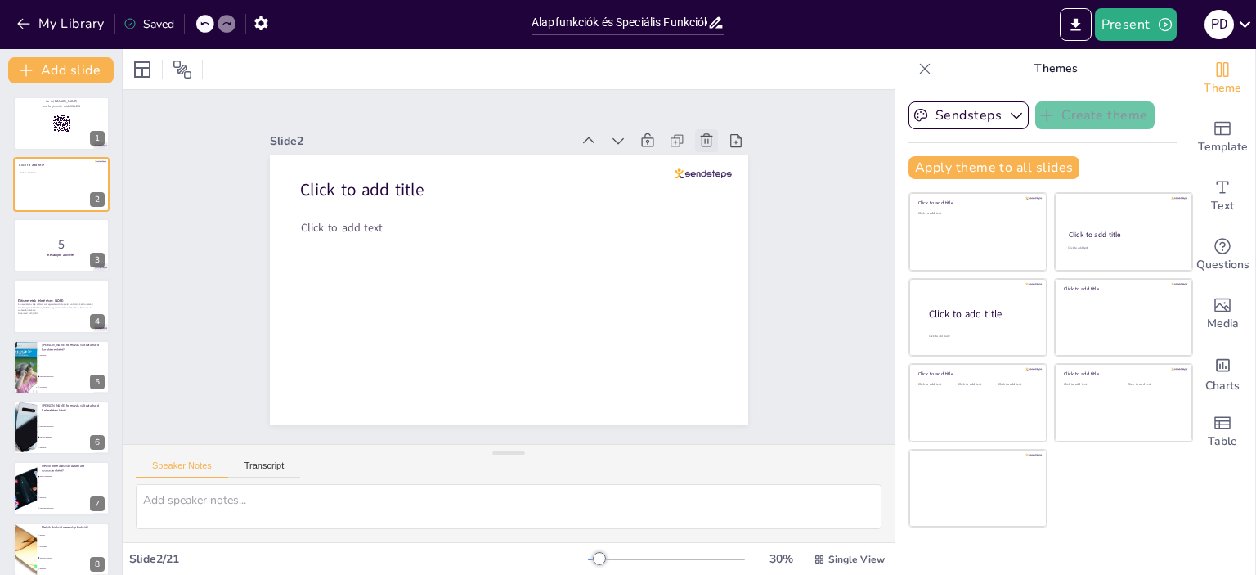
click at [699, 134] on icon at bounding box center [707, 141] width 16 height 16
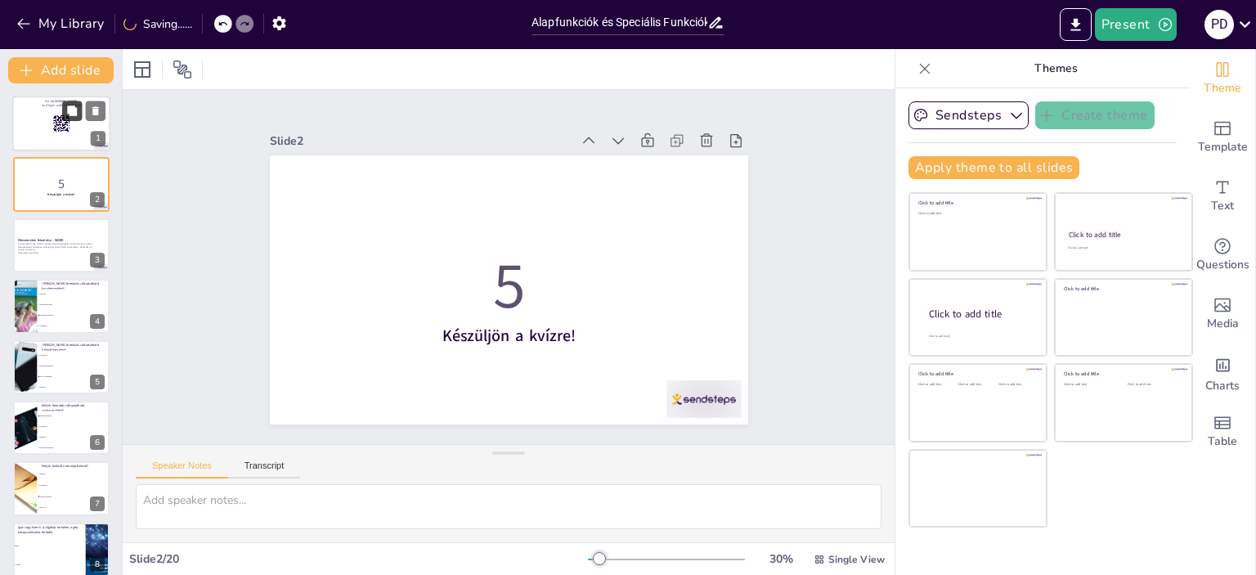
click at [76, 114] on icon at bounding box center [72, 111] width 10 height 10
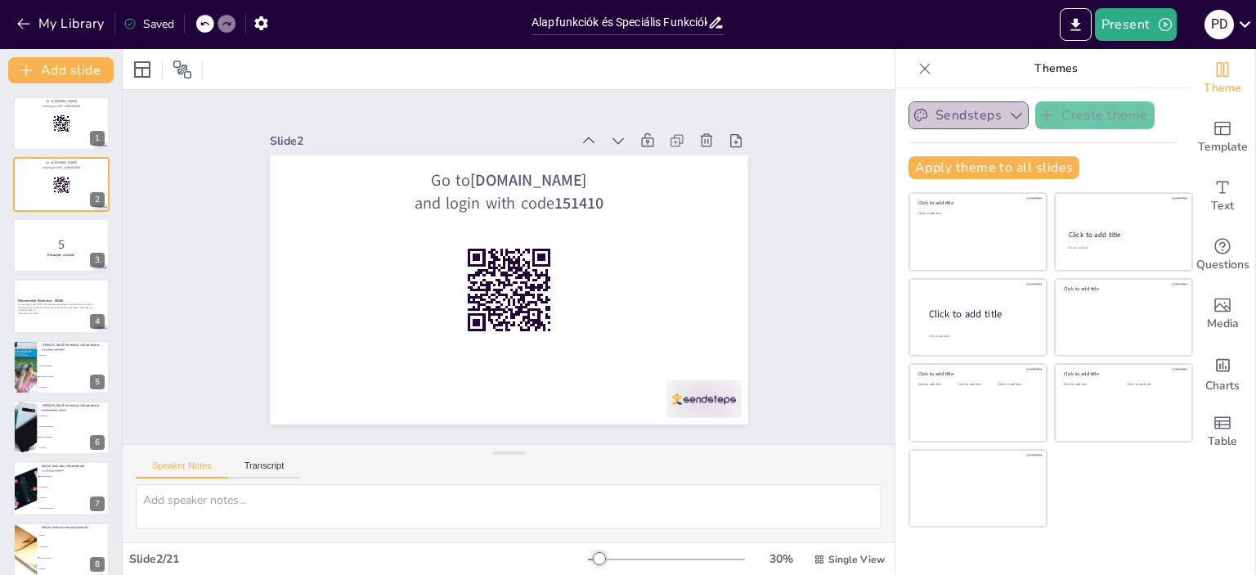
click at [1009, 118] on icon "button" at bounding box center [1017, 115] width 16 height 16
click at [1164, 24] on icon "button" at bounding box center [1165, 24] width 13 height 13
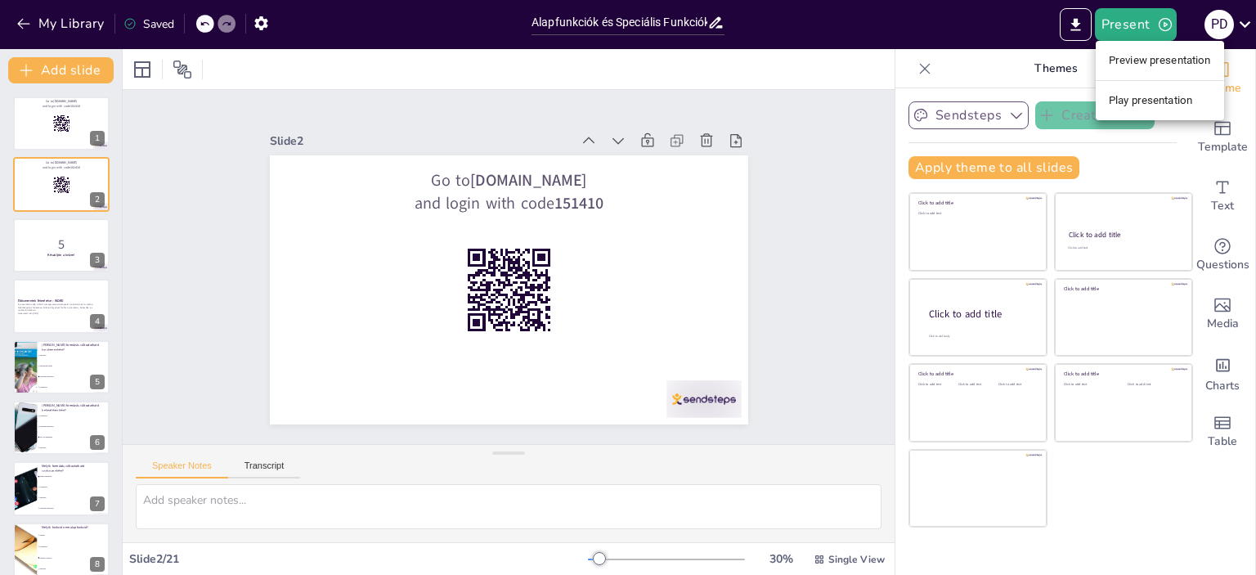
drag, startPoint x: 1148, startPoint y: 58, endPoint x: 1144, endPoint y: 113, distance: 54.9
click at [1144, 113] on ul "Preview presentation Play presentation" at bounding box center [1160, 80] width 128 height 79
click at [1142, 101] on li "Play presentation" at bounding box center [1160, 101] width 128 height 26
